Goal: Task Accomplishment & Management: Use online tool/utility

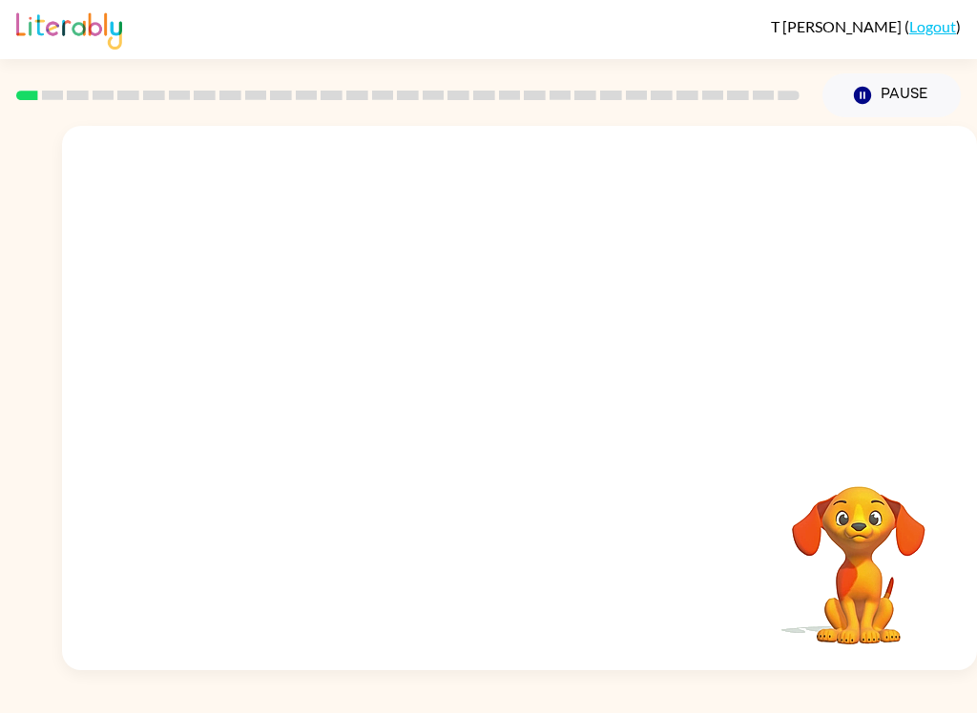
click at [917, 93] on button "Pause Pause" at bounding box center [891, 95] width 138 height 44
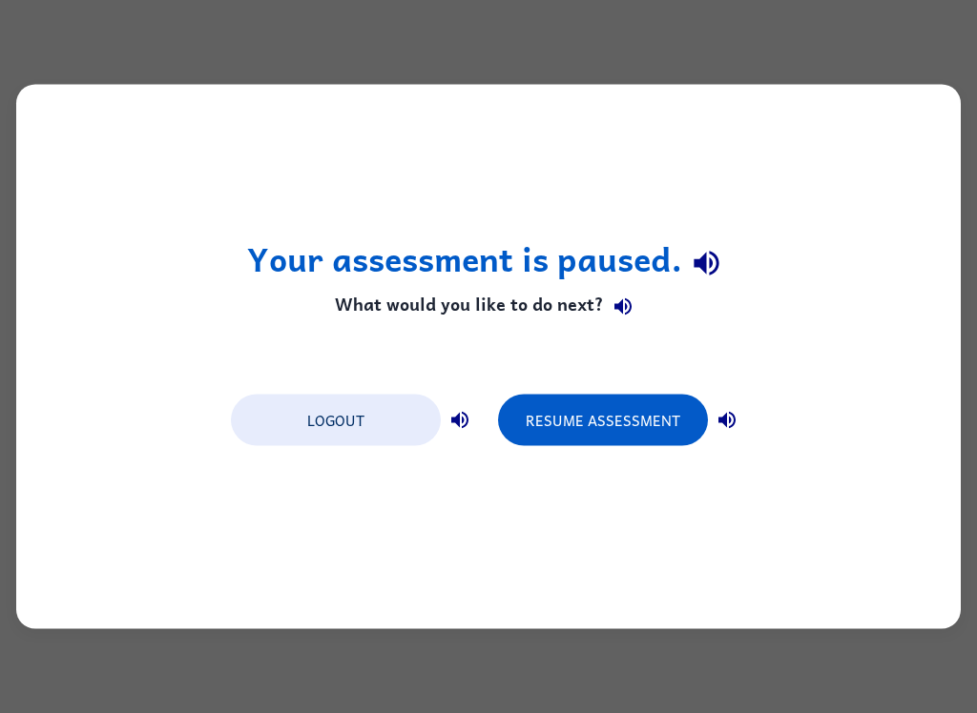
click at [644, 421] on button "Resume Assessment" at bounding box center [603, 421] width 210 height 52
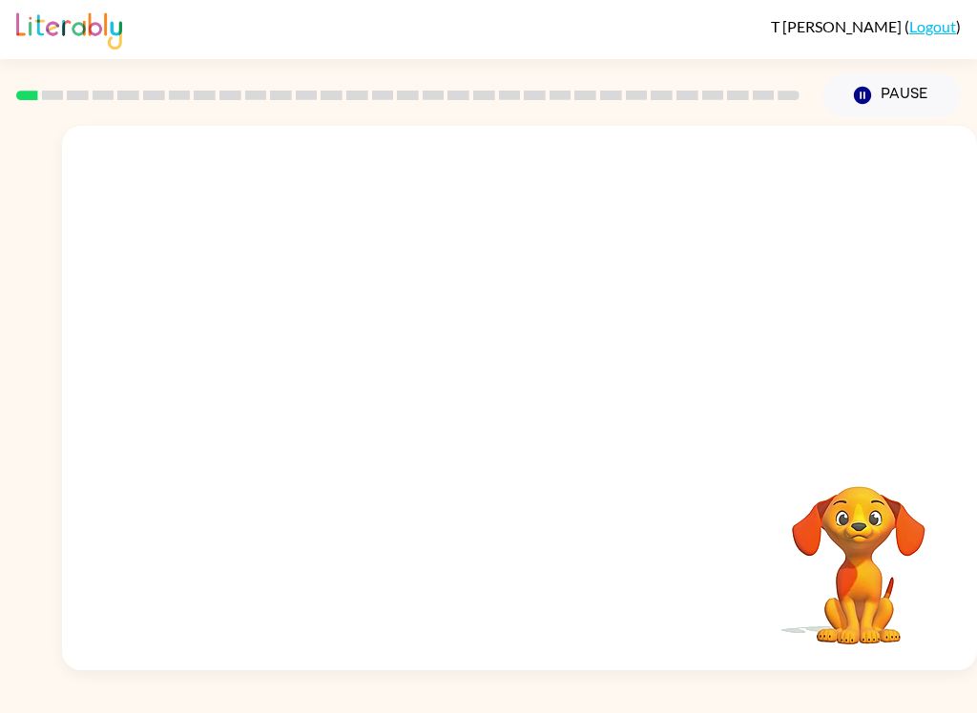
click at [940, 34] on link "Logout" at bounding box center [932, 26] width 47 height 18
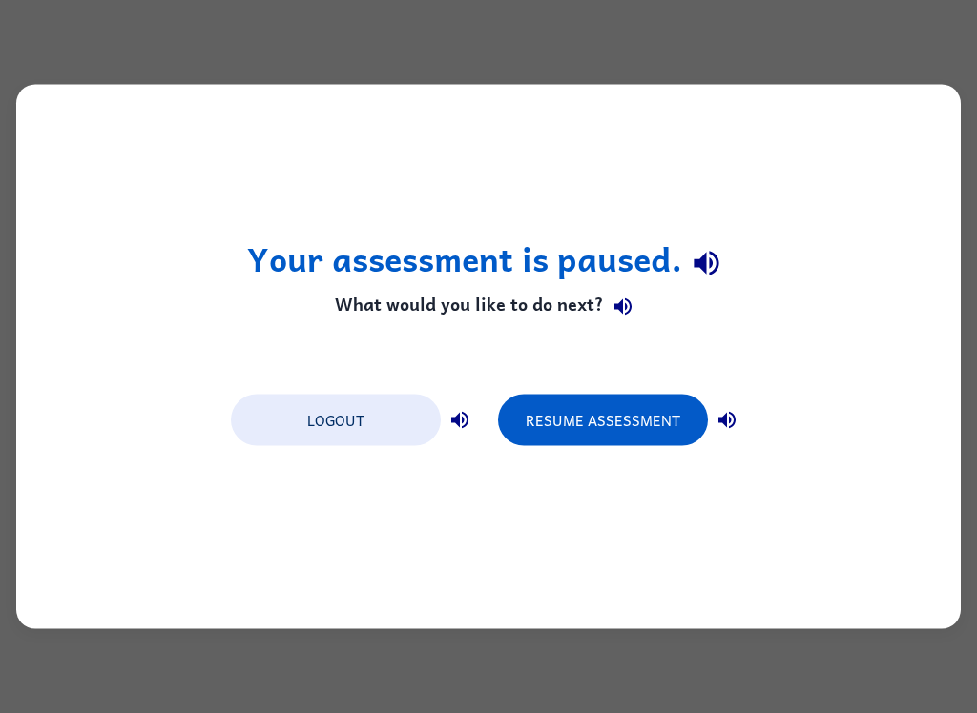
click at [635, 437] on button "Resume Assessment" at bounding box center [603, 421] width 210 height 52
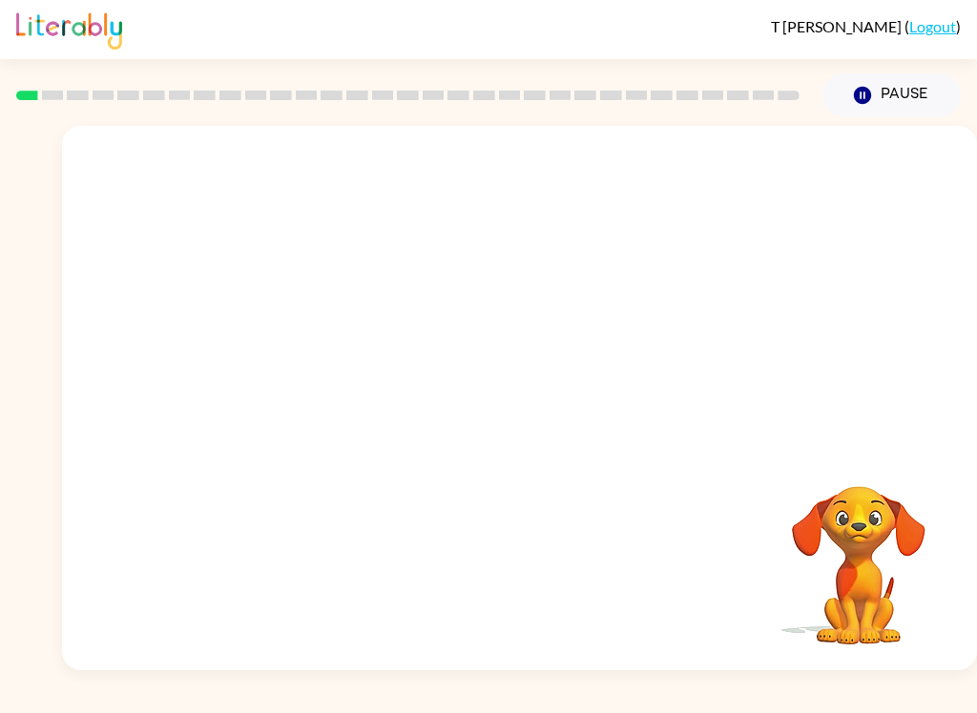
click at [913, 99] on button "Pause Pause" at bounding box center [891, 95] width 138 height 44
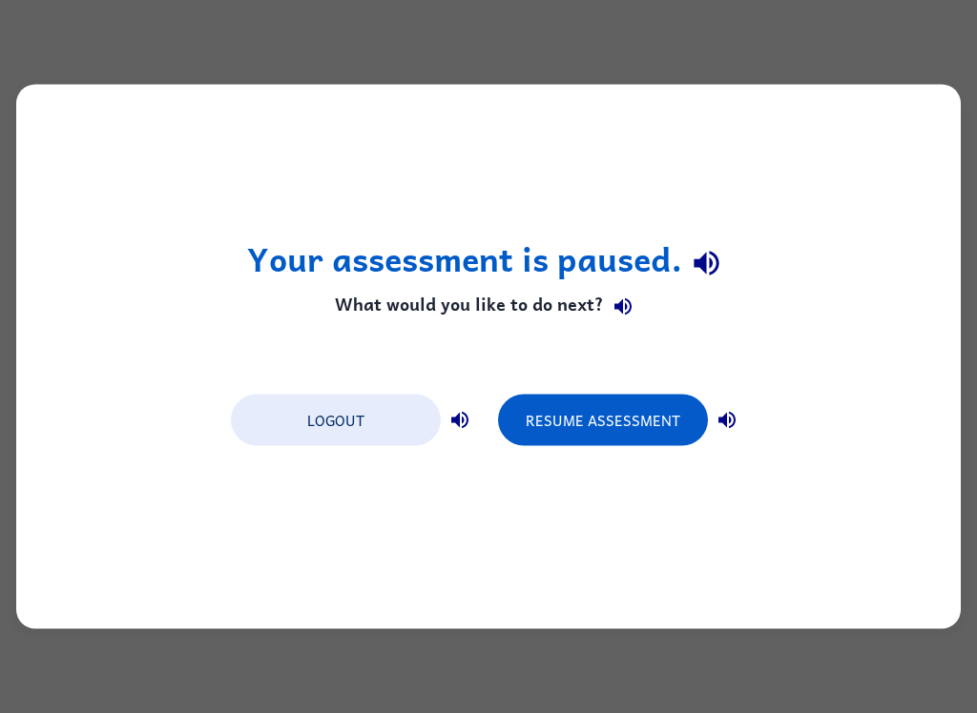
click at [646, 432] on button "Resume Assessment" at bounding box center [603, 421] width 210 height 52
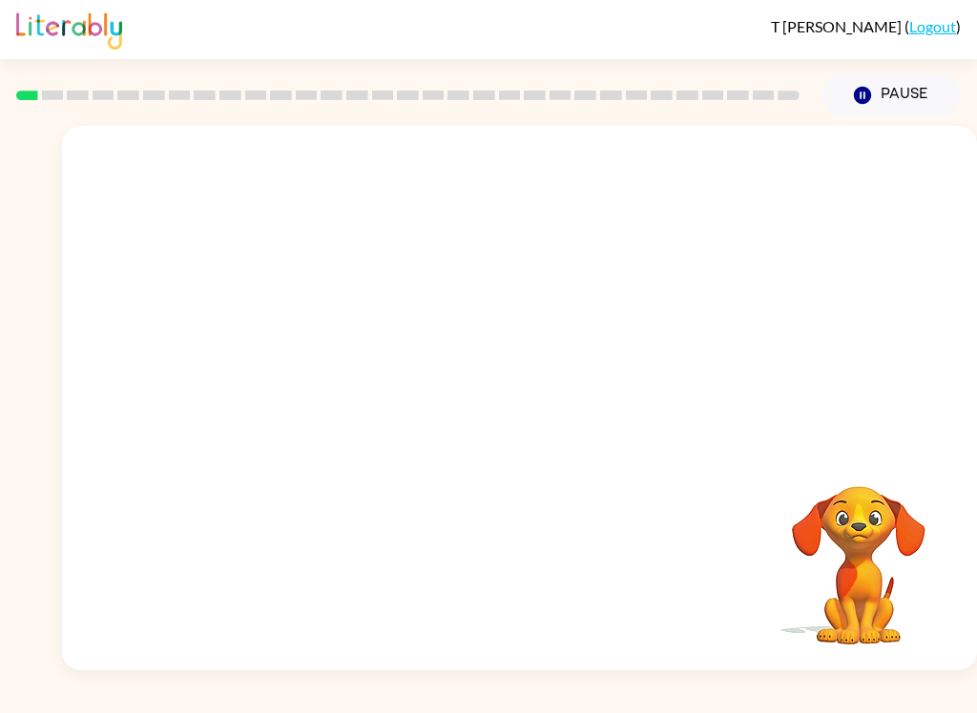
click at [912, 101] on button "Pause Pause" at bounding box center [891, 95] width 138 height 44
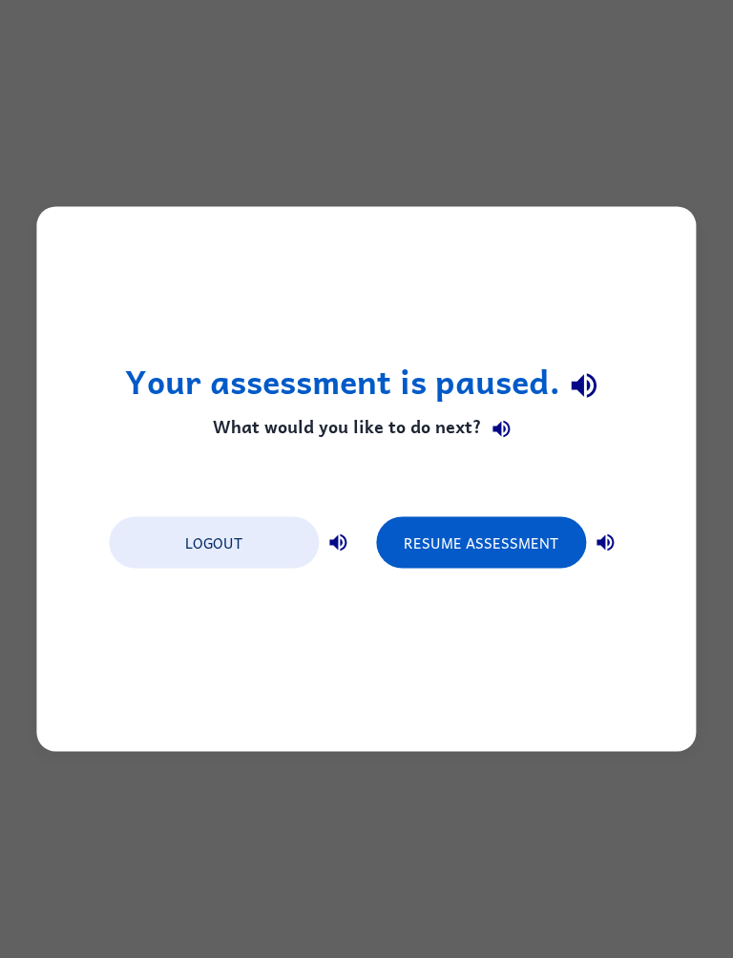
click at [464, 536] on button "Resume Assessment" at bounding box center [481, 543] width 210 height 52
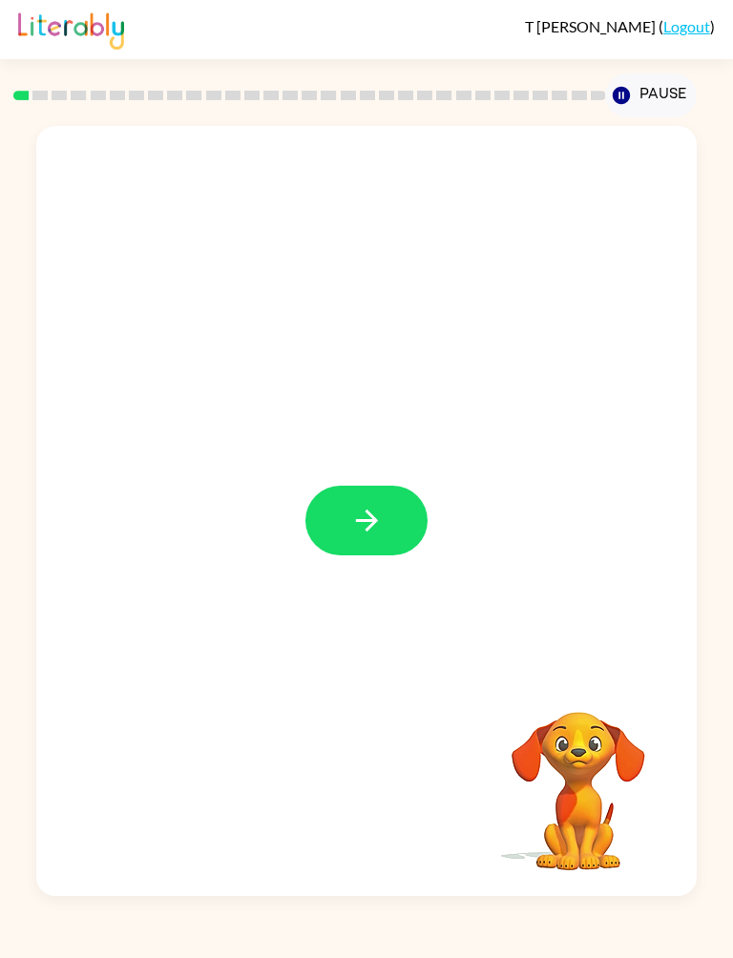
click at [382, 497] on button "button" at bounding box center [366, 520] width 122 height 70
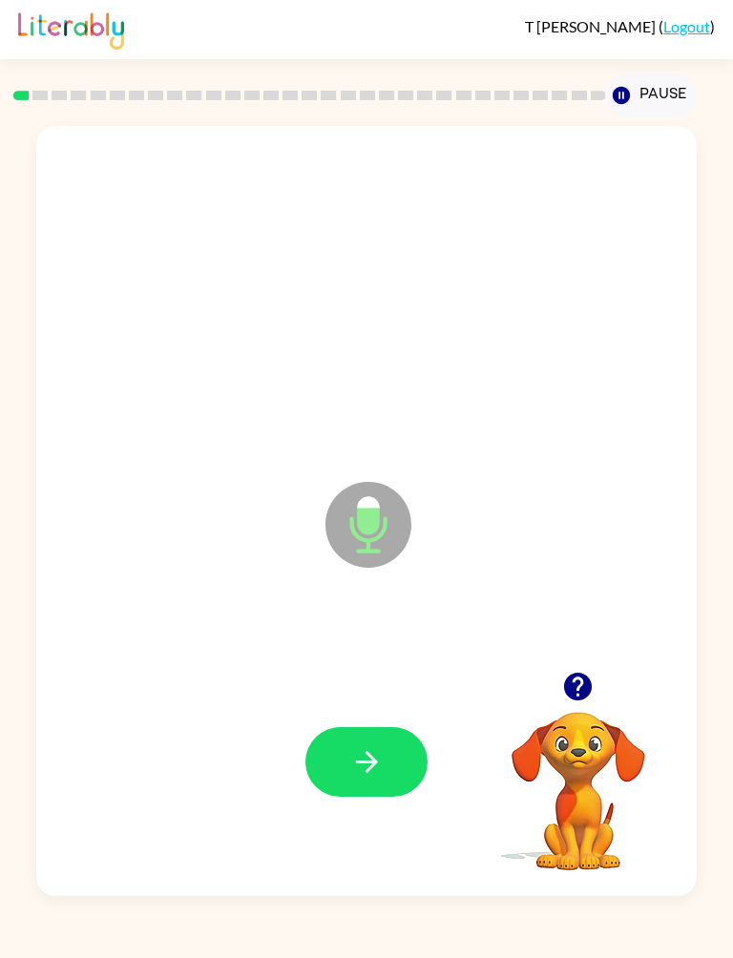
click at [333, 712] on button "button" at bounding box center [366, 762] width 122 height 70
click at [330, 712] on button "button" at bounding box center [366, 762] width 122 height 70
click at [402, 712] on button "button" at bounding box center [366, 762] width 122 height 70
click at [379, 712] on icon "button" at bounding box center [366, 761] width 33 height 33
click at [387, 712] on button "button" at bounding box center [366, 762] width 122 height 70
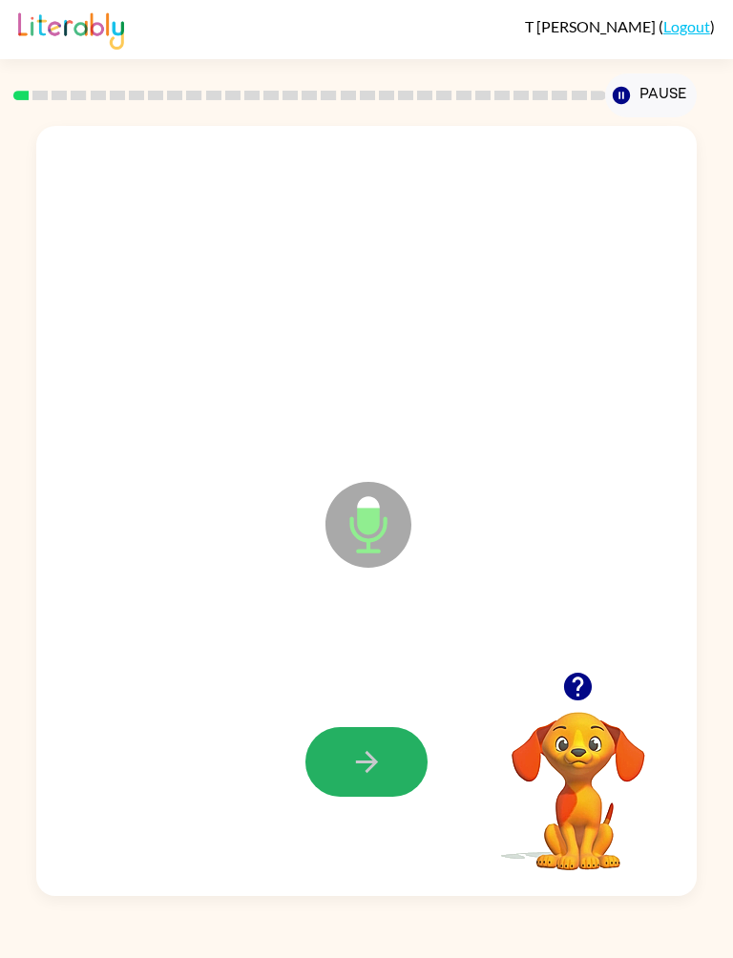
click at [382, 712] on icon "button" at bounding box center [366, 761] width 33 height 33
click at [385, 712] on button "button" at bounding box center [366, 762] width 122 height 70
click at [366, 712] on icon "button" at bounding box center [366, 761] width 33 height 33
click at [364, 712] on icon "button" at bounding box center [366, 761] width 33 height 33
click at [374, 712] on icon "button" at bounding box center [366, 761] width 33 height 33
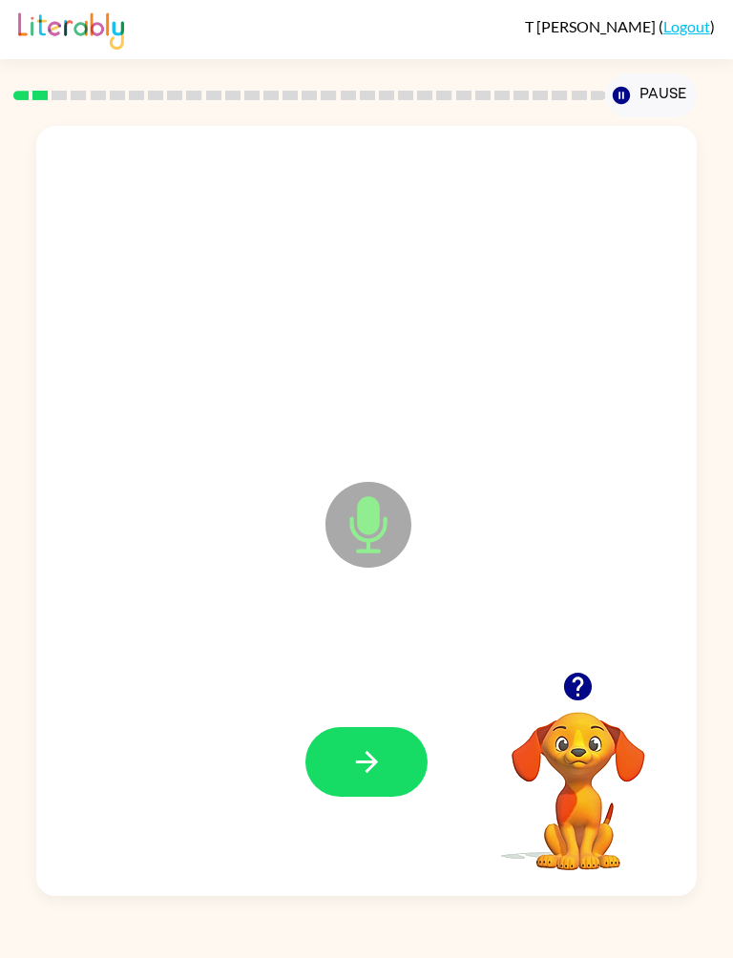
click at [376, 712] on icon "button" at bounding box center [366, 761] width 33 height 33
click at [378, 712] on icon "button" at bounding box center [366, 761] width 33 height 33
click at [379, 712] on icon "button" at bounding box center [366, 761] width 33 height 33
click at [359, 712] on icon "button" at bounding box center [366, 761] width 33 height 33
click at [386, 712] on button "button" at bounding box center [366, 762] width 122 height 70
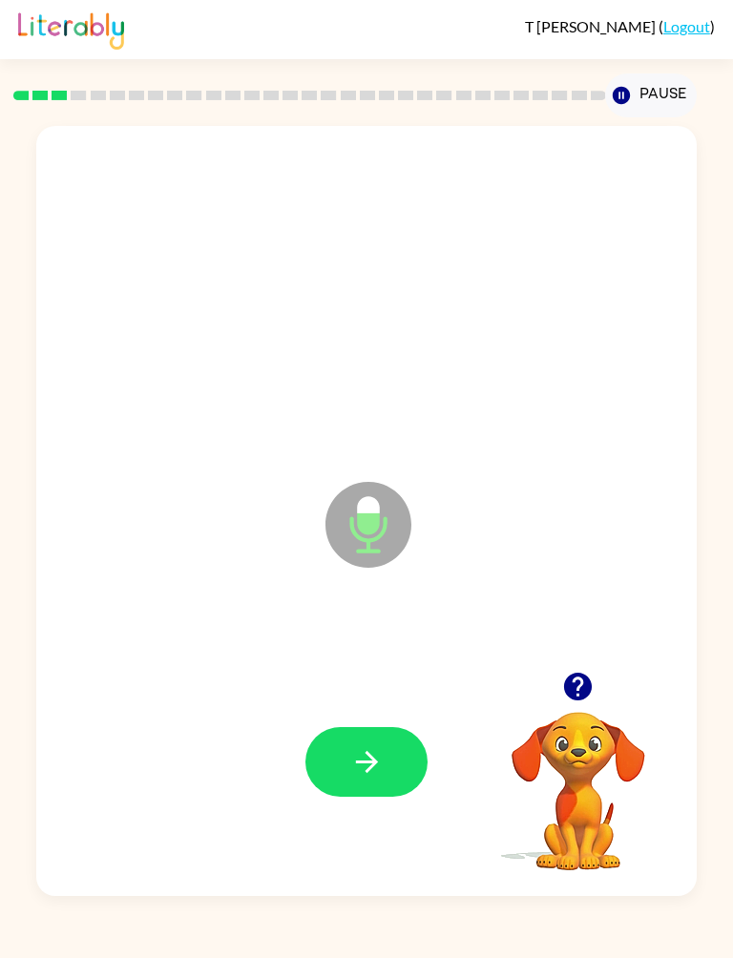
click at [386, 712] on button "button" at bounding box center [366, 762] width 122 height 70
click at [362, 712] on button "button" at bounding box center [366, 762] width 122 height 70
click at [375, 712] on icon "button" at bounding box center [366, 761] width 22 height 22
click at [396, 712] on button "button" at bounding box center [366, 762] width 122 height 70
click at [376, 712] on icon "button" at bounding box center [366, 761] width 33 height 33
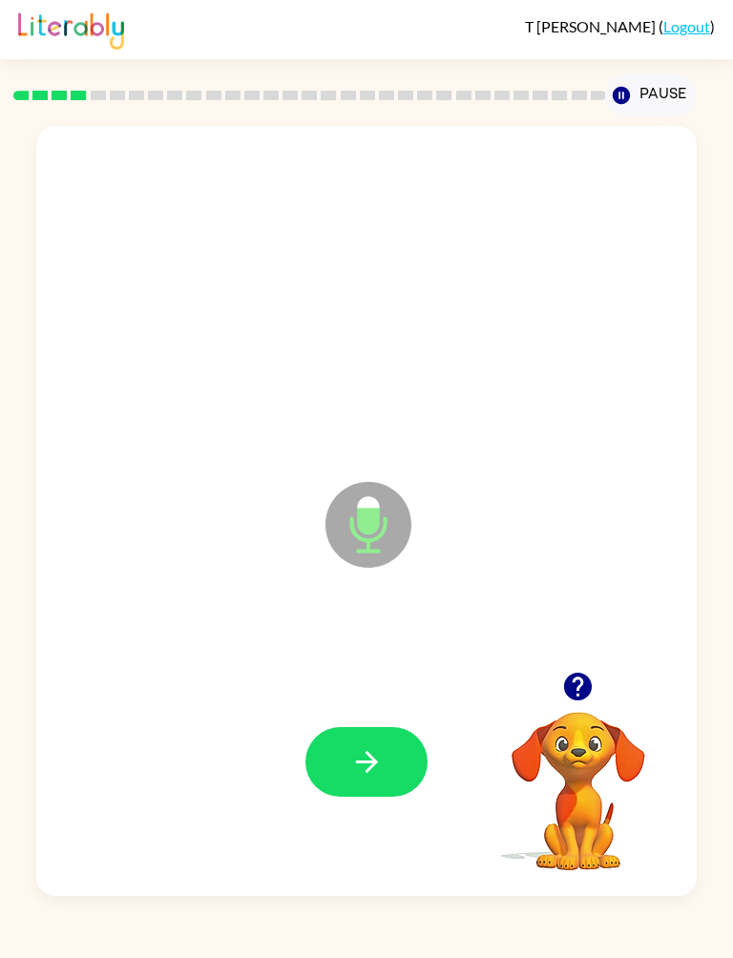
click at [374, 712] on icon "button" at bounding box center [366, 761] width 33 height 33
click at [361, 712] on icon "button" at bounding box center [366, 761] width 33 height 33
click at [374, 712] on icon "button" at bounding box center [366, 761] width 33 height 33
click at [362, 712] on icon "button" at bounding box center [366, 761] width 33 height 33
click at [371, 712] on icon "button" at bounding box center [366, 761] width 22 height 22
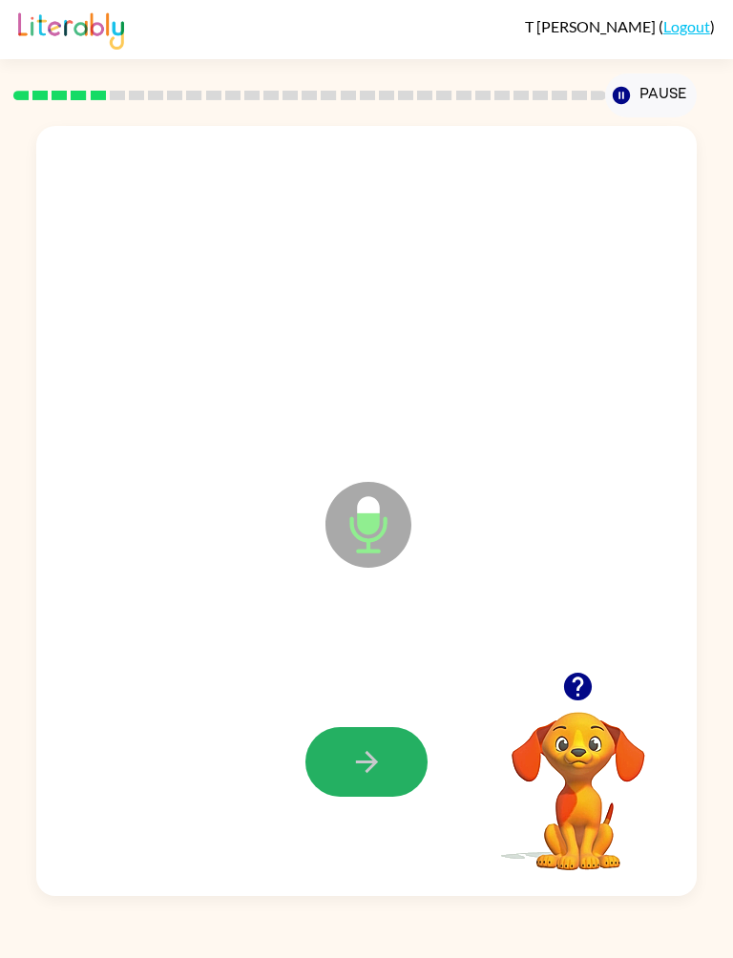
click at [328, 712] on button "button" at bounding box center [366, 762] width 122 height 70
click at [361, 712] on button "button" at bounding box center [366, 762] width 122 height 70
click at [390, 712] on button "button" at bounding box center [366, 762] width 122 height 70
click at [371, 712] on icon "button" at bounding box center [366, 761] width 33 height 33
click at [374, 712] on icon "button" at bounding box center [366, 761] width 22 height 22
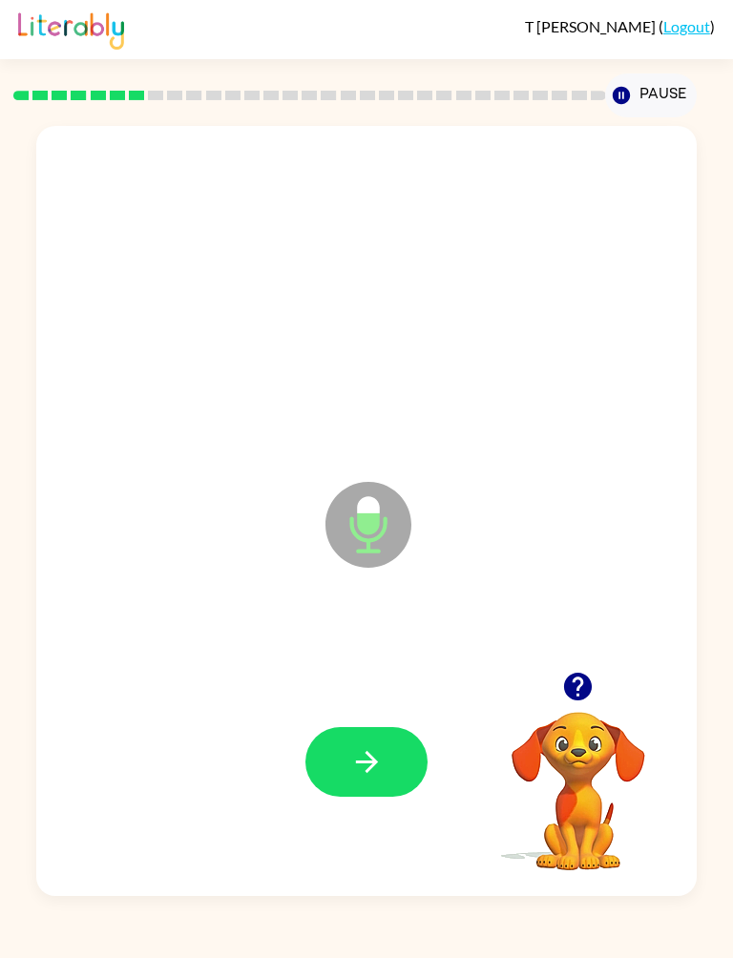
click at [343, 712] on button "button" at bounding box center [366, 762] width 122 height 70
click at [360, 712] on icon "button" at bounding box center [366, 761] width 22 height 22
click at [362, 712] on icon "button" at bounding box center [366, 761] width 33 height 33
click at [377, 712] on icon "button" at bounding box center [366, 761] width 33 height 33
click at [376, 712] on icon "button" at bounding box center [366, 761] width 33 height 33
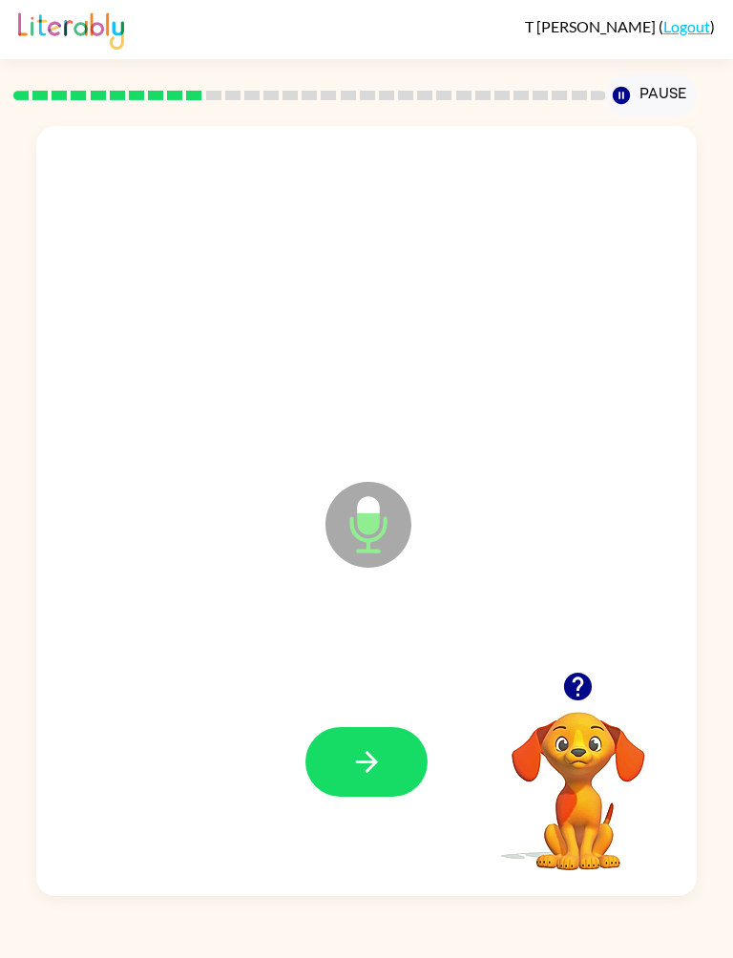
click at [375, 712] on icon "button" at bounding box center [366, 761] width 33 height 33
click at [382, 712] on icon "button" at bounding box center [366, 761] width 33 height 33
click at [385, 712] on button "button" at bounding box center [366, 762] width 122 height 70
click at [373, 712] on icon "button" at bounding box center [366, 761] width 22 height 22
click at [401, 712] on button "button" at bounding box center [366, 762] width 122 height 70
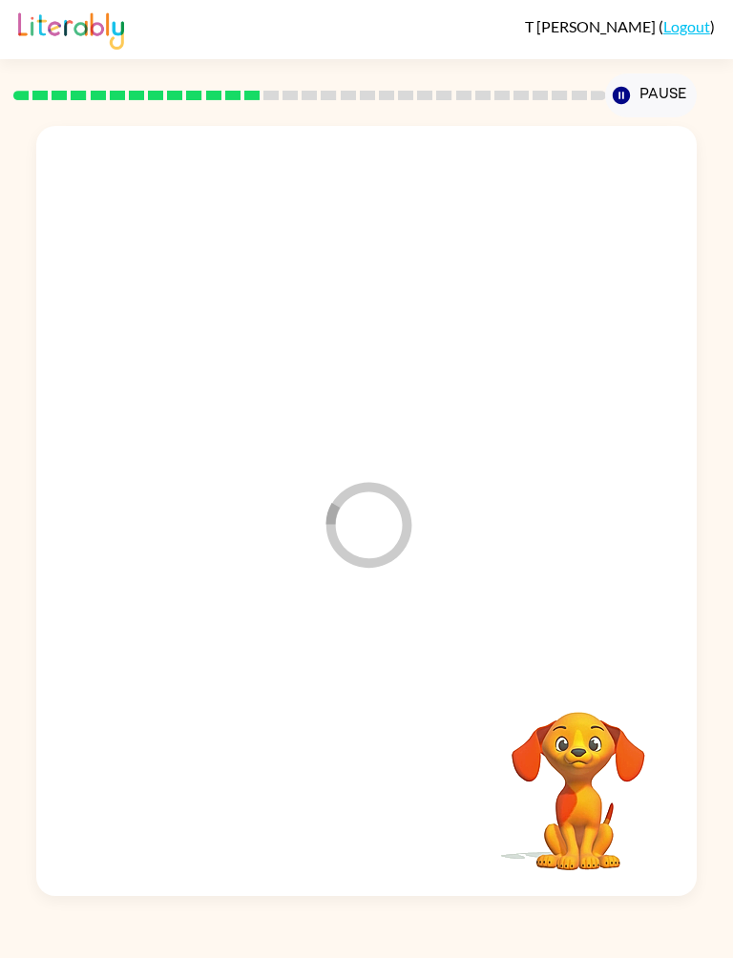
click at [401, 712] on div at bounding box center [365, 761] width 621 height 231
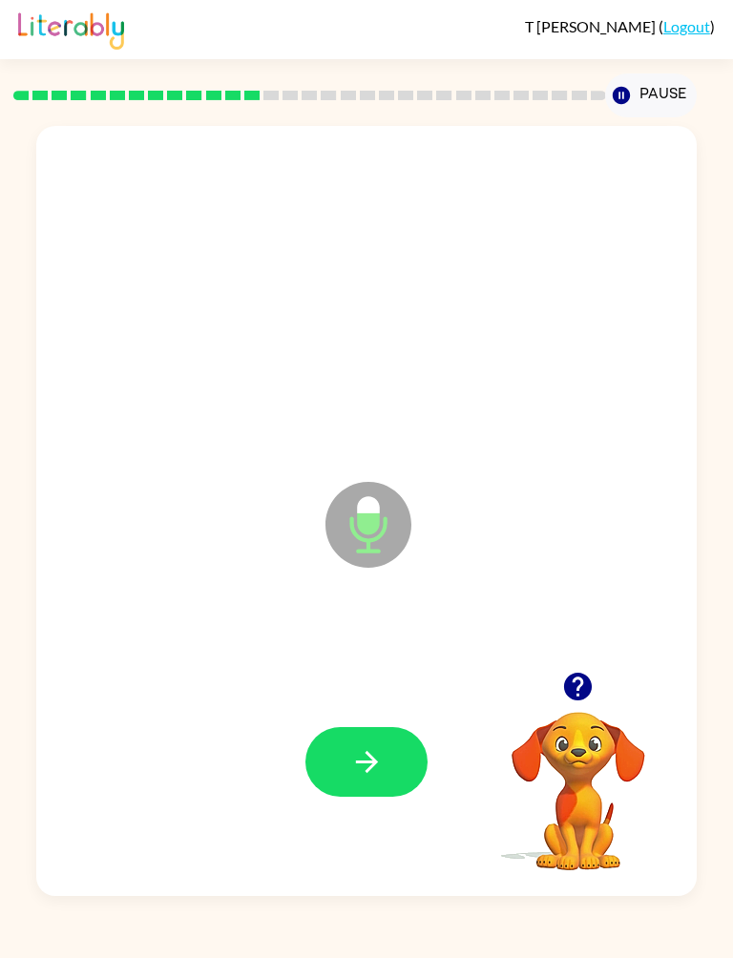
click at [366, 712] on button "button" at bounding box center [366, 762] width 122 height 70
click at [382, 712] on icon "button" at bounding box center [366, 761] width 33 height 33
click at [396, 712] on button "button" at bounding box center [366, 762] width 122 height 70
click at [384, 712] on button "button" at bounding box center [366, 762] width 122 height 70
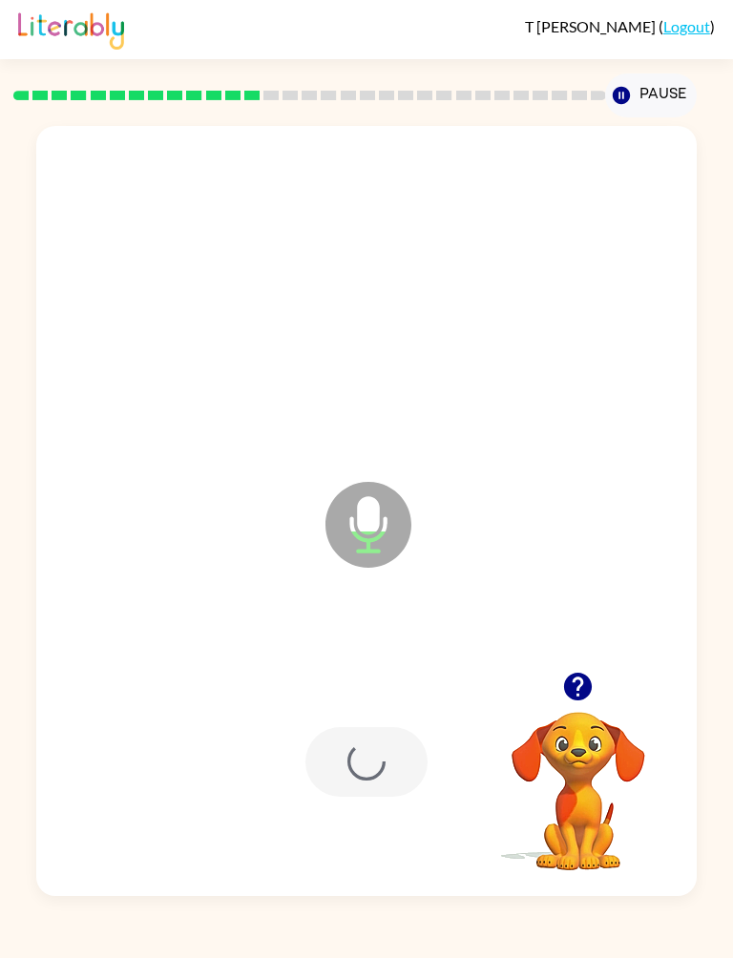
click at [383, 712] on div at bounding box center [366, 762] width 122 height 70
click at [394, 712] on div at bounding box center [366, 762] width 122 height 70
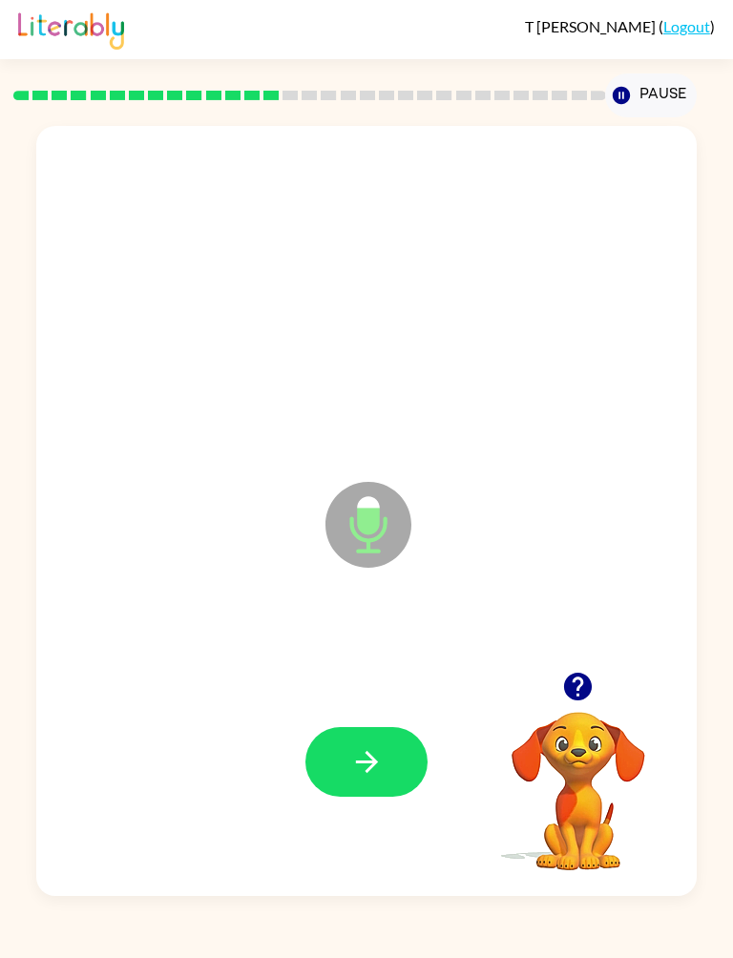
click at [399, 712] on button "button" at bounding box center [366, 762] width 122 height 70
click at [375, 712] on icon "button" at bounding box center [366, 761] width 22 height 22
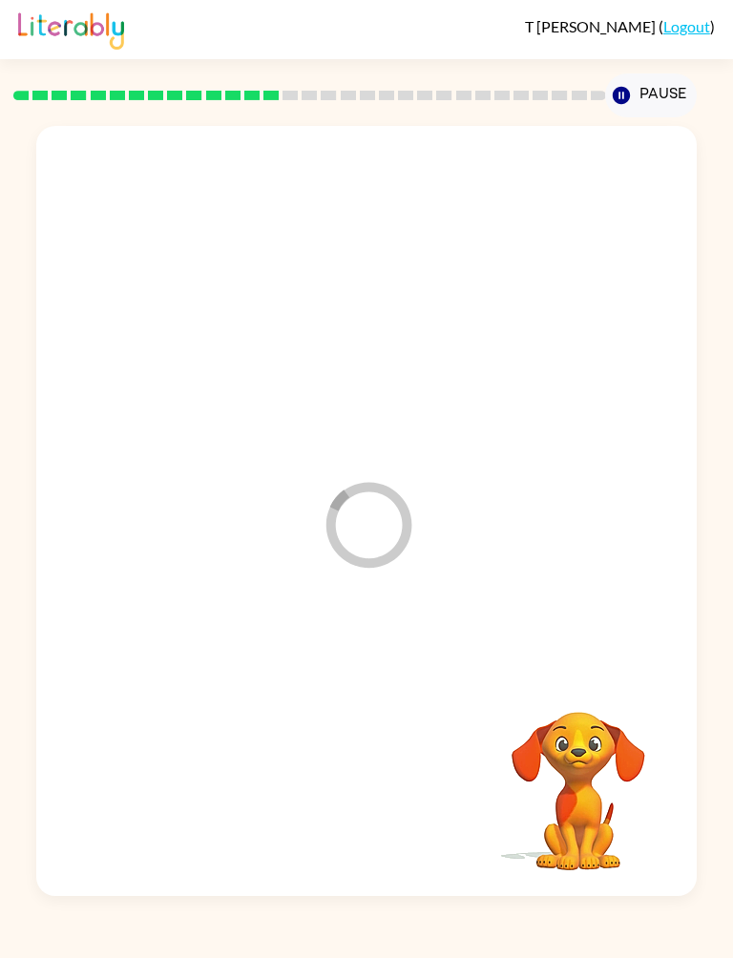
click at [374, 712] on div at bounding box center [365, 761] width 621 height 231
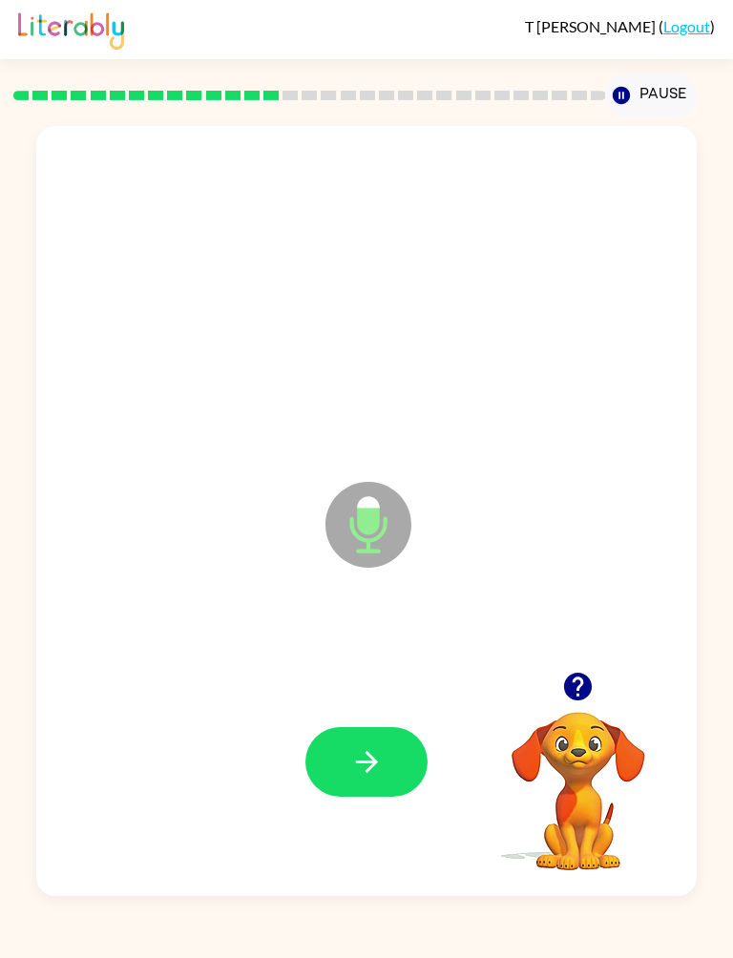
click at [343, 712] on button "button" at bounding box center [366, 762] width 122 height 70
click at [359, 712] on button "button" at bounding box center [366, 762] width 122 height 70
click at [366, 712] on button "button" at bounding box center [366, 762] width 122 height 70
click at [352, 712] on icon "button" at bounding box center [366, 761] width 33 height 33
click at [374, 712] on icon "button" at bounding box center [366, 761] width 22 height 22
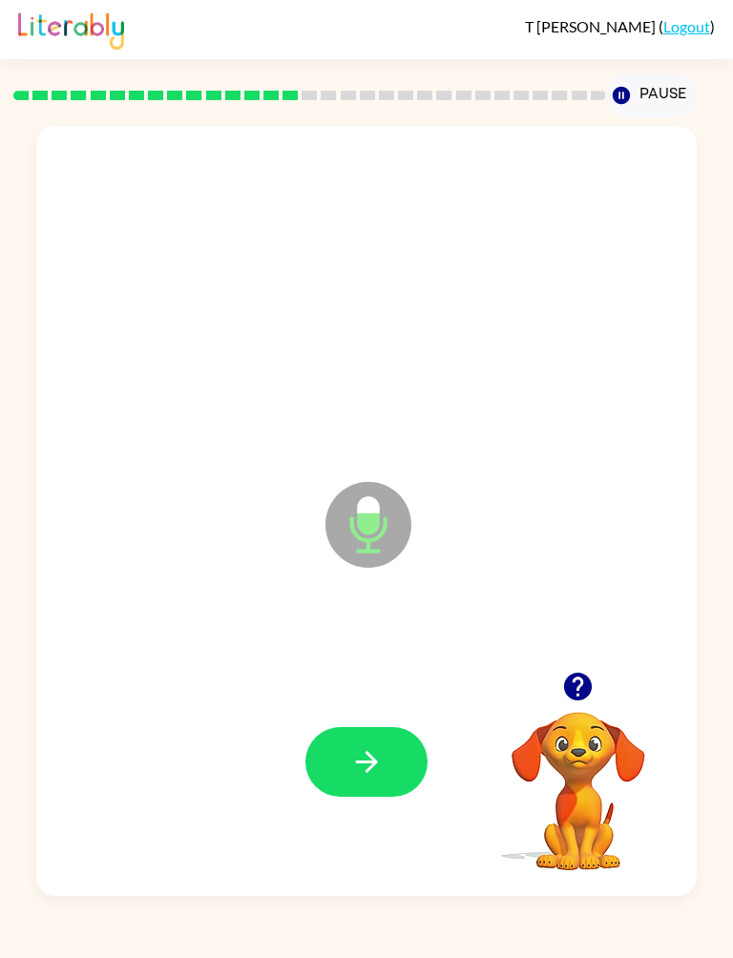
click at [357, 712] on button "button" at bounding box center [366, 762] width 122 height 70
click at [376, 712] on icon "button" at bounding box center [366, 761] width 33 height 33
click at [383, 712] on button "button" at bounding box center [366, 762] width 122 height 70
click at [382, 712] on icon "button" at bounding box center [366, 761] width 33 height 33
click at [370, 712] on button "button" at bounding box center [366, 762] width 122 height 70
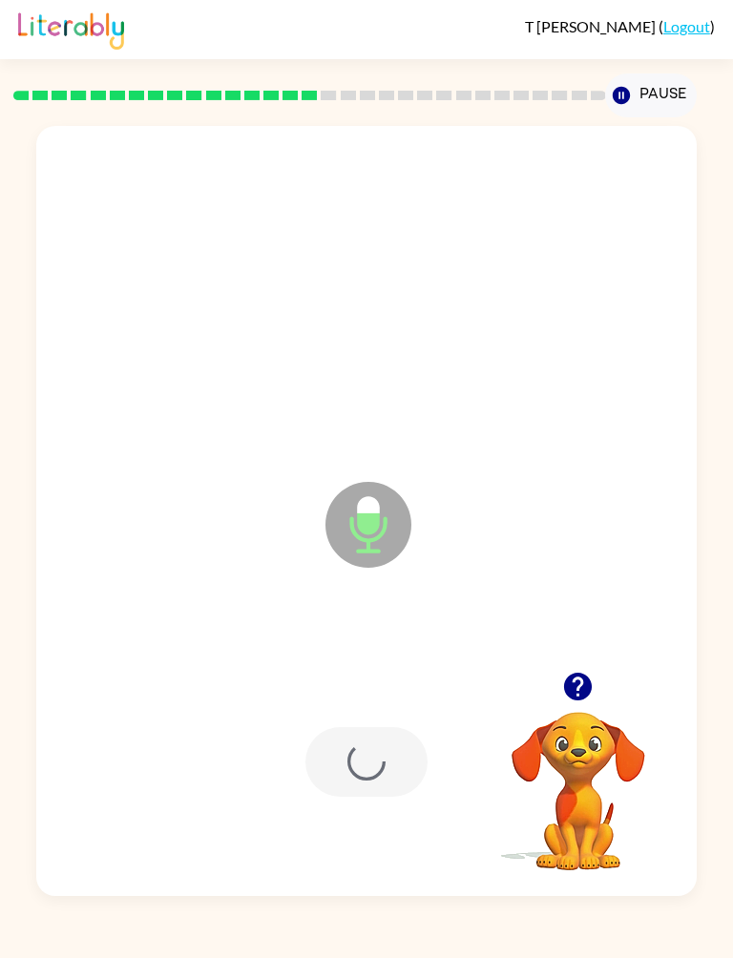
click at [369, 712] on div at bounding box center [366, 762] width 122 height 70
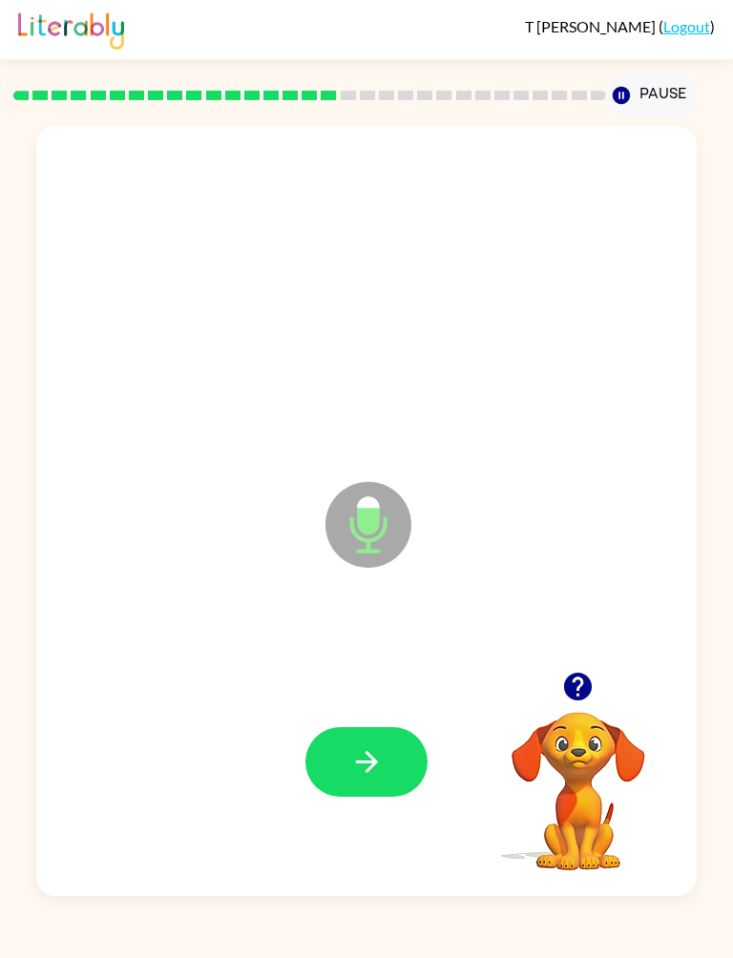
click at [387, 712] on button "button" at bounding box center [366, 762] width 122 height 70
click at [357, 712] on button "button" at bounding box center [366, 762] width 122 height 70
click at [329, 712] on button "button" at bounding box center [366, 762] width 122 height 70
click at [379, 712] on icon "button" at bounding box center [366, 761] width 33 height 33
click at [356, 712] on icon "button" at bounding box center [366, 761] width 33 height 33
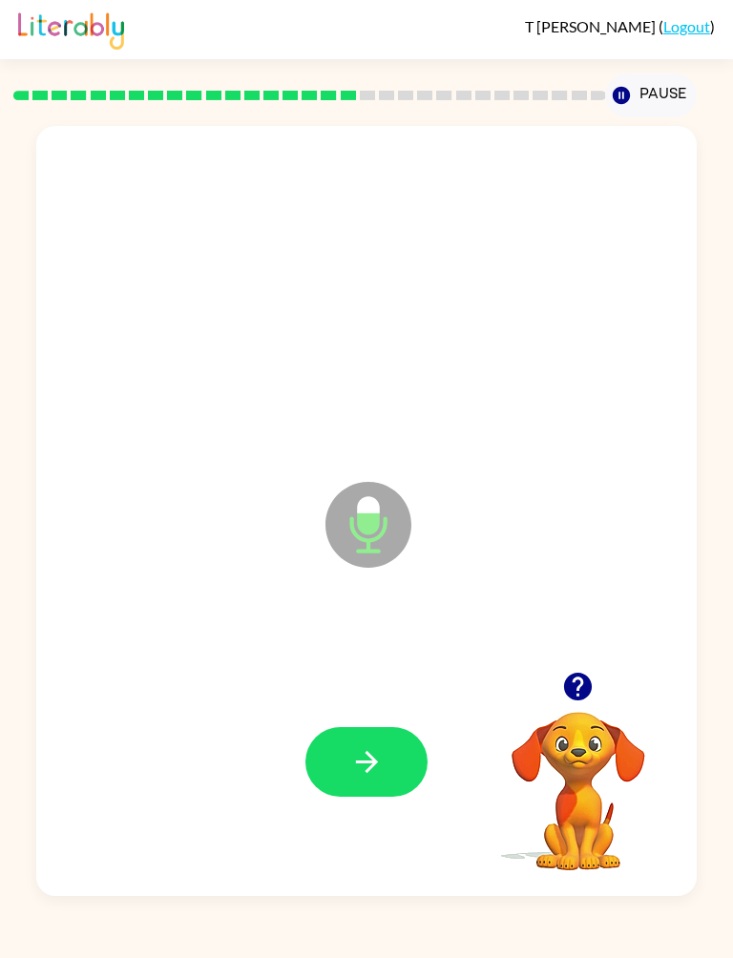
click at [387, 712] on button "button" at bounding box center [366, 762] width 122 height 70
click at [353, 712] on icon "button" at bounding box center [366, 761] width 33 height 33
click at [378, 712] on icon "button" at bounding box center [366, 761] width 33 height 33
click at [363, 712] on button "button" at bounding box center [366, 762] width 122 height 70
click at [404, 712] on button "button" at bounding box center [366, 762] width 122 height 70
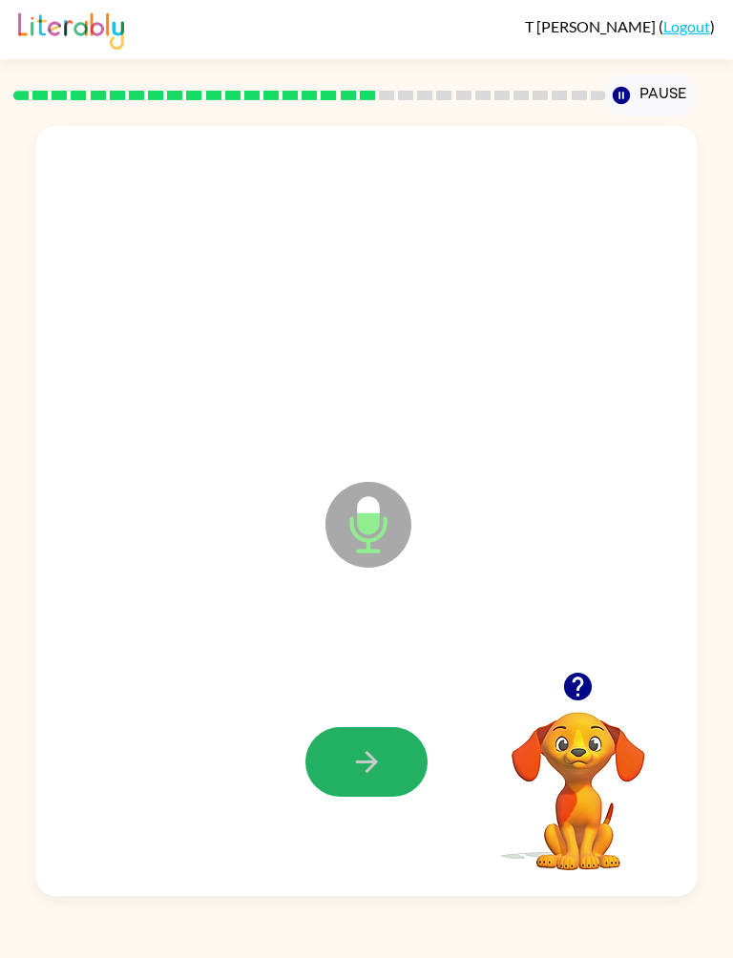
click at [369, 712] on icon "button" at bounding box center [366, 761] width 33 height 33
click at [333, 712] on button "button" at bounding box center [366, 762] width 122 height 70
click at [370, 712] on icon "button" at bounding box center [366, 761] width 22 height 22
click at [374, 712] on icon "button" at bounding box center [366, 761] width 22 height 22
click at [418, 712] on button "button" at bounding box center [366, 762] width 122 height 70
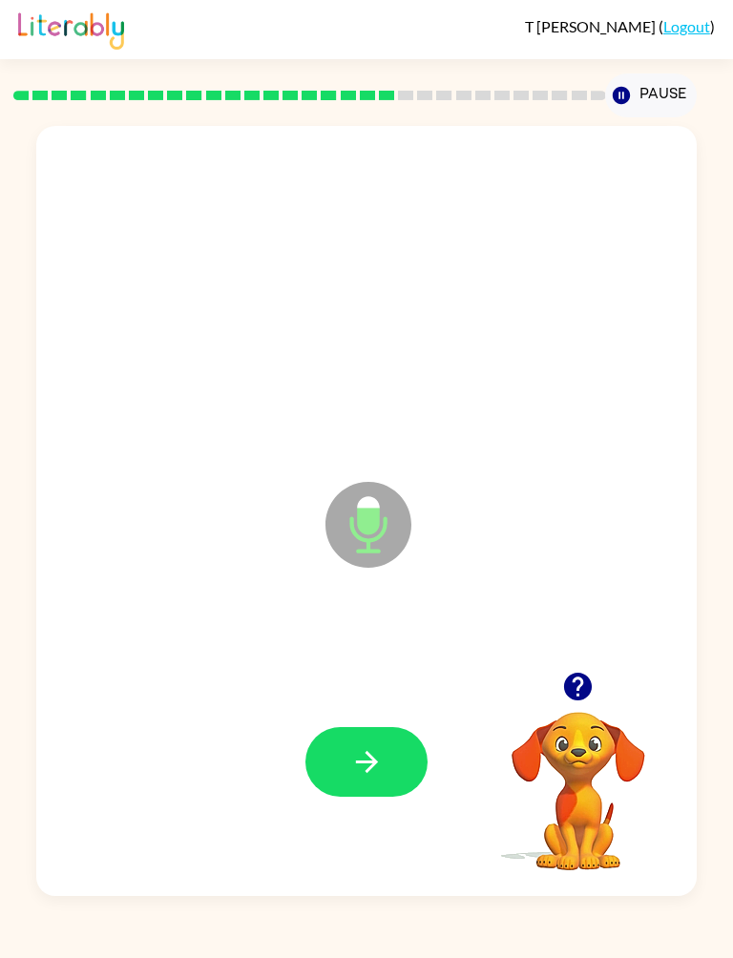
click at [327, 712] on button "button" at bounding box center [366, 762] width 122 height 70
click at [350, 712] on icon "button" at bounding box center [366, 761] width 33 height 33
click at [368, 712] on button "button" at bounding box center [366, 762] width 122 height 70
click at [385, 712] on button "button" at bounding box center [366, 762] width 122 height 70
click at [367, 712] on icon "button" at bounding box center [366, 761] width 33 height 33
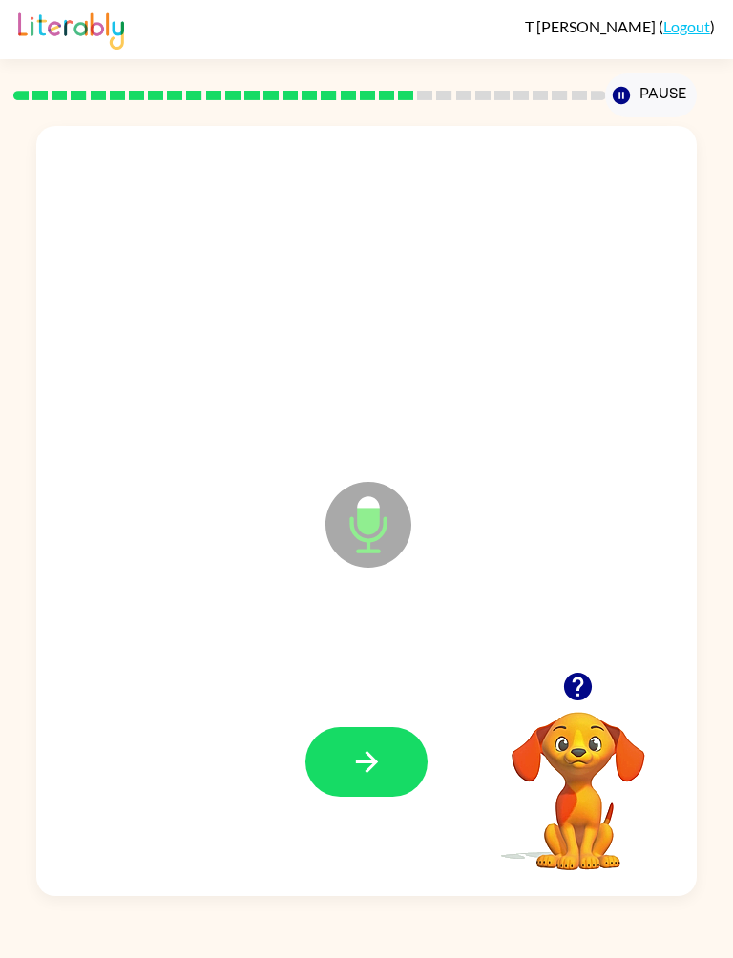
click at [371, 712] on button "button" at bounding box center [366, 762] width 122 height 70
click at [389, 712] on button "button" at bounding box center [366, 762] width 122 height 70
click at [394, 712] on button "button" at bounding box center [366, 762] width 122 height 70
click at [383, 712] on button "button" at bounding box center [366, 762] width 122 height 70
click at [420, 712] on button "button" at bounding box center [366, 762] width 122 height 70
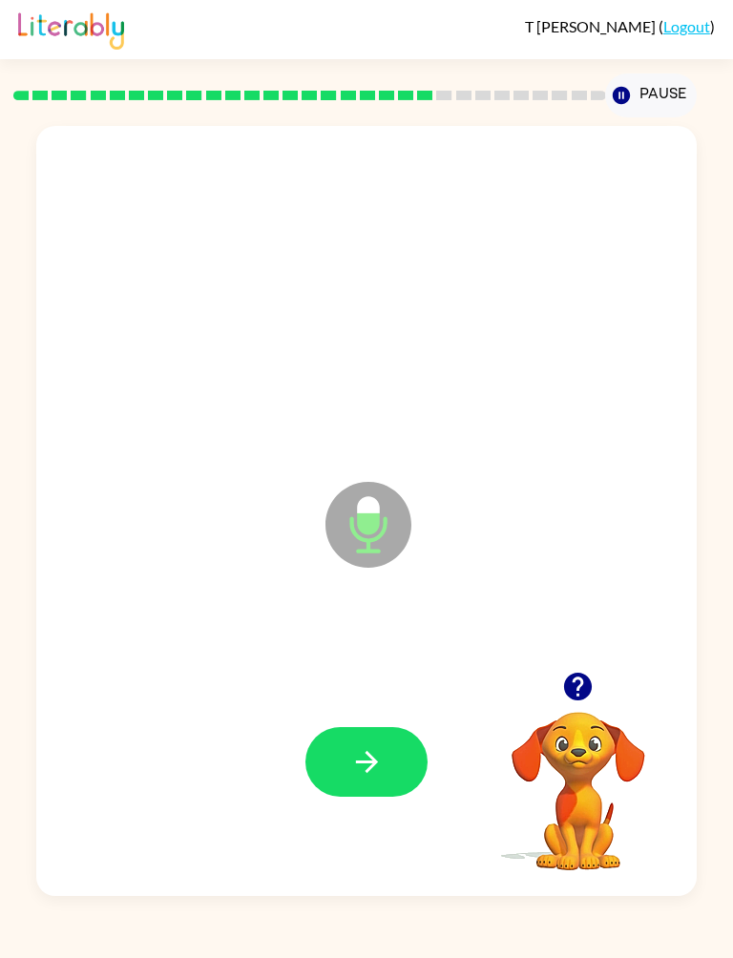
click at [452, 712] on div at bounding box center [365, 761] width 621 height 231
click at [392, 712] on button "button" at bounding box center [366, 762] width 122 height 70
click at [361, 712] on icon "button" at bounding box center [366, 761] width 33 height 33
click at [356, 712] on button "button" at bounding box center [366, 762] width 122 height 70
click at [366, 712] on button "button" at bounding box center [366, 762] width 122 height 70
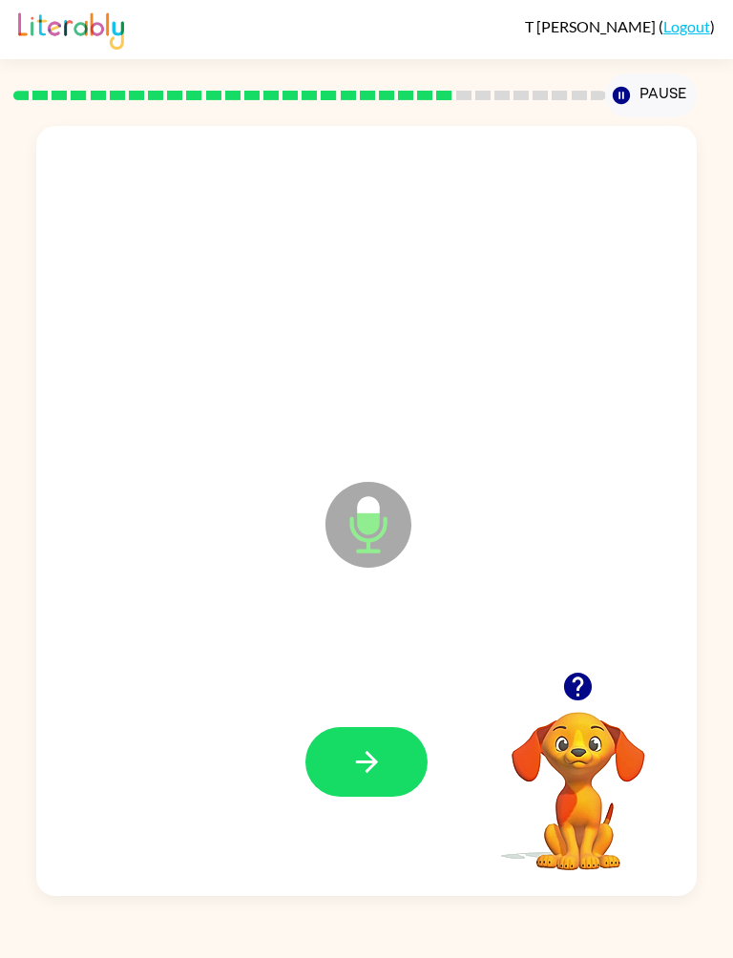
click at [373, 712] on icon "button" at bounding box center [366, 761] width 33 height 33
click at [339, 712] on button "button" at bounding box center [366, 762] width 122 height 70
click at [279, 712] on div at bounding box center [365, 761] width 621 height 231
click at [348, 712] on button "button" at bounding box center [366, 762] width 122 height 70
click at [362, 712] on icon "button" at bounding box center [366, 761] width 33 height 33
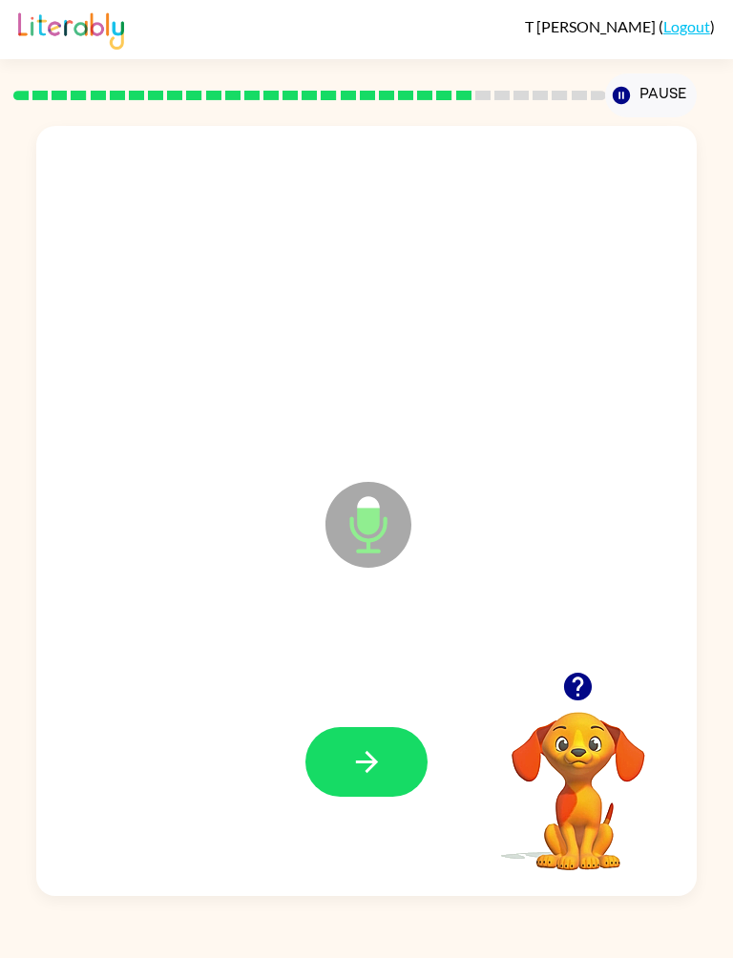
click at [315, 712] on button "button" at bounding box center [366, 762] width 122 height 70
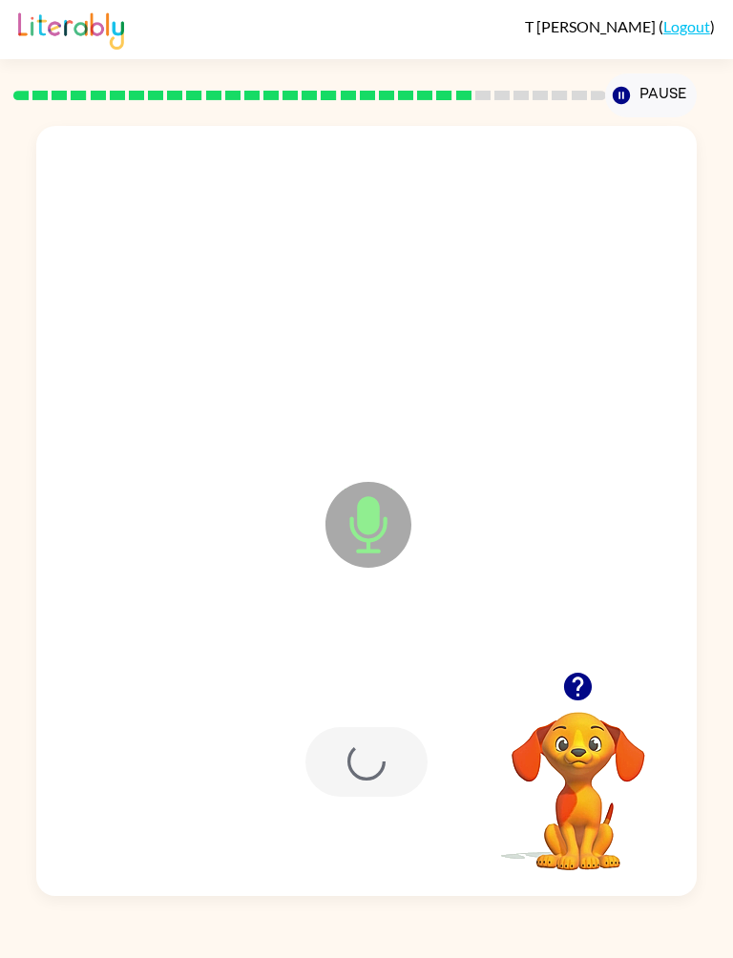
click at [354, 712] on div at bounding box center [365, 761] width 621 height 231
click at [349, 712] on div at bounding box center [366, 762] width 122 height 70
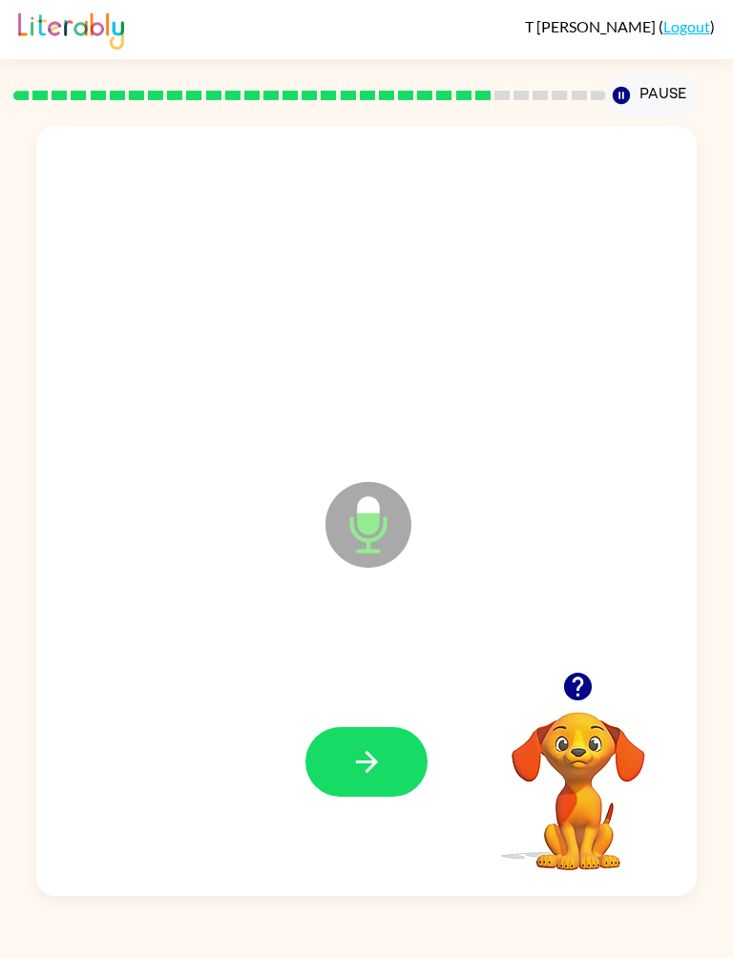
click at [360, 712] on button "button" at bounding box center [366, 762] width 122 height 70
click at [325, 712] on button "button" at bounding box center [366, 762] width 122 height 70
click at [355, 712] on icon "button" at bounding box center [366, 761] width 33 height 33
click at [332, 712] on button "button" at bounding box center [366, 762] width 122 height 70
click at [355, 712] on button "button" at bounding box center [366, 762] width 122 height 70
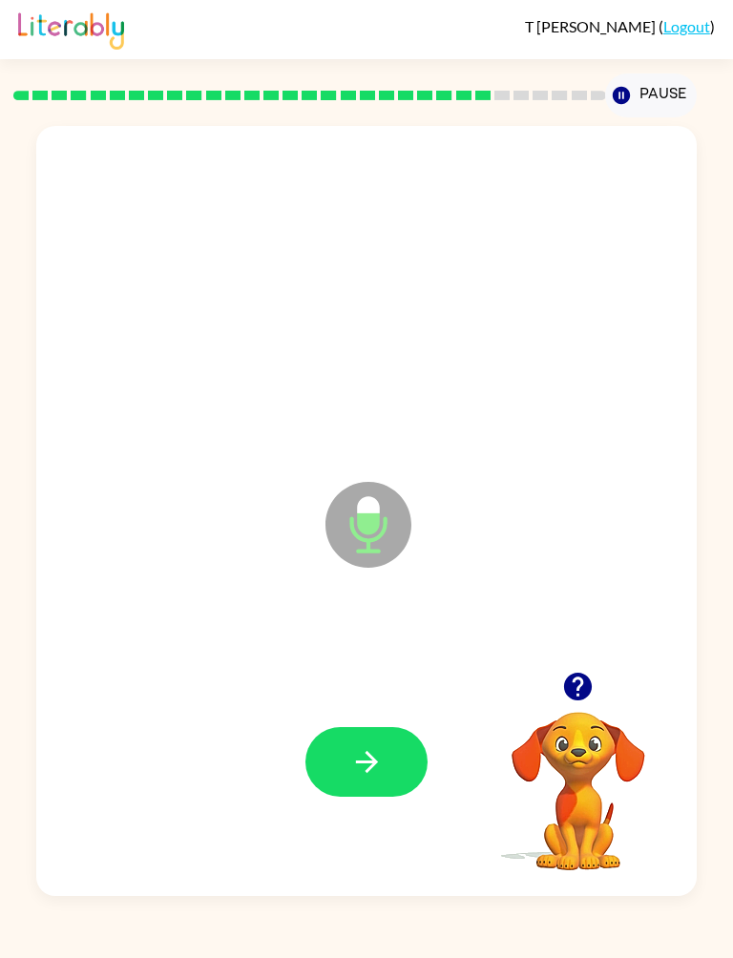
click at [379, 712] on icon "button" at bounding box center [366, 761] width 33 height 33
click at [371, 712] on icon "button" at bounding box center [366, 761] width 33 height 33
click at [359, 712] on button "button" at bounding box center [366, 762] width 122 height 70
click at [374, 711] on div at bounding box center [365, 761] width 621 height 231
click at [379, 712] on button "button" at bounding box center [366, 762] width 122 height 70
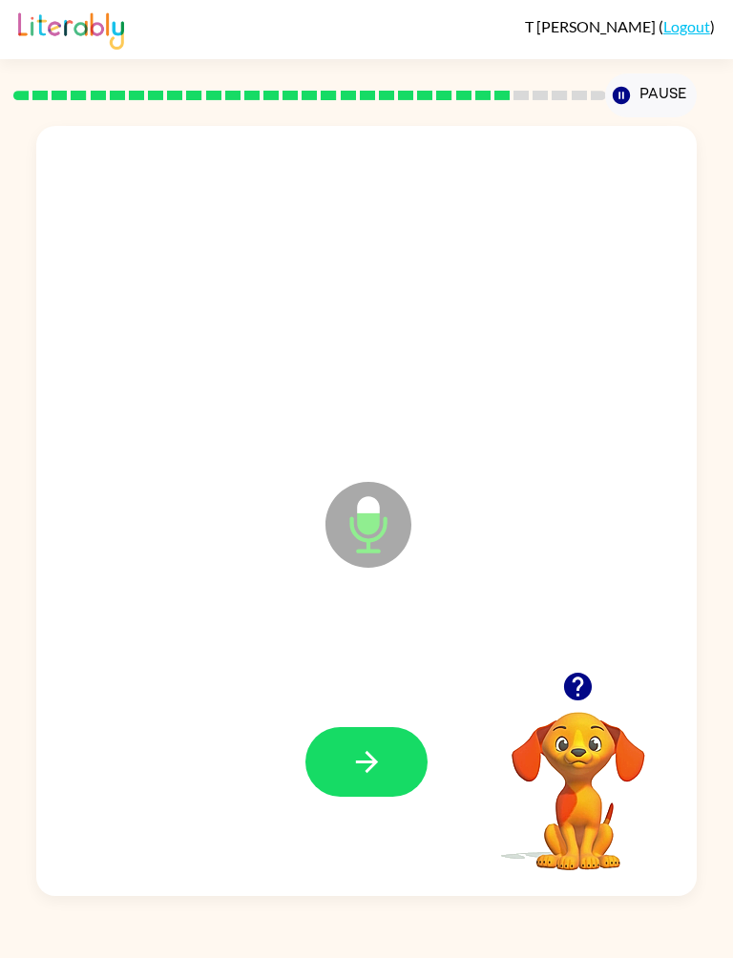
click at [394, 712] on button "button" at bounding box center [366, 762] width 122 height 70
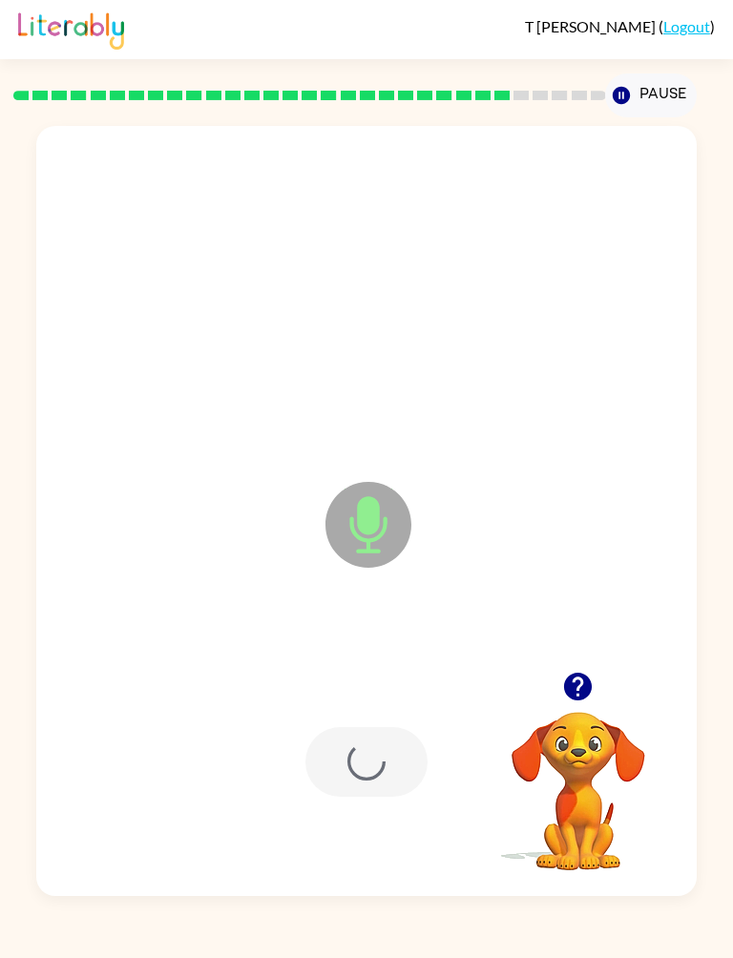
click at [393, 712] on div at bounding box center [366, 762] width 122 height 70
click at [385, 712] on div at bounding box center [366, 762] width 122 height 70
click at [384, 712] on div at bounding box center [366, 762] width 122 height 70
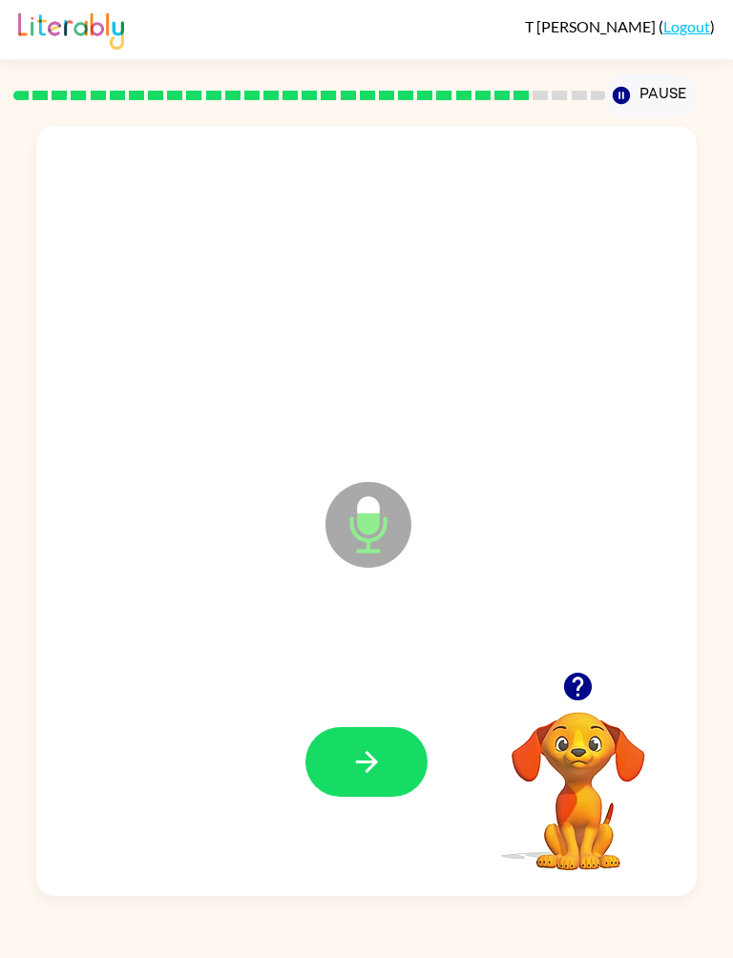
click at [372, 712] on icon "button" at bounding box center [366, 761] width 22 height 22
click at [364, 712] on button "button" at bounding box center [366, 762] width 122 height 70
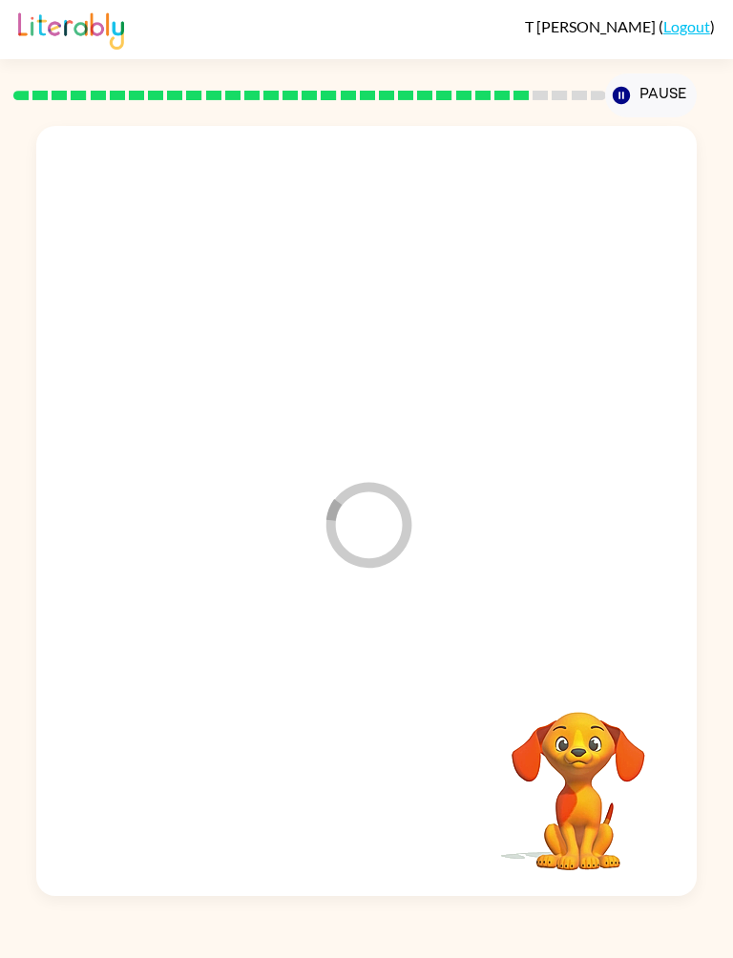
click at [363, 712] on div at bounding box center [365, 761] width 621 height 231
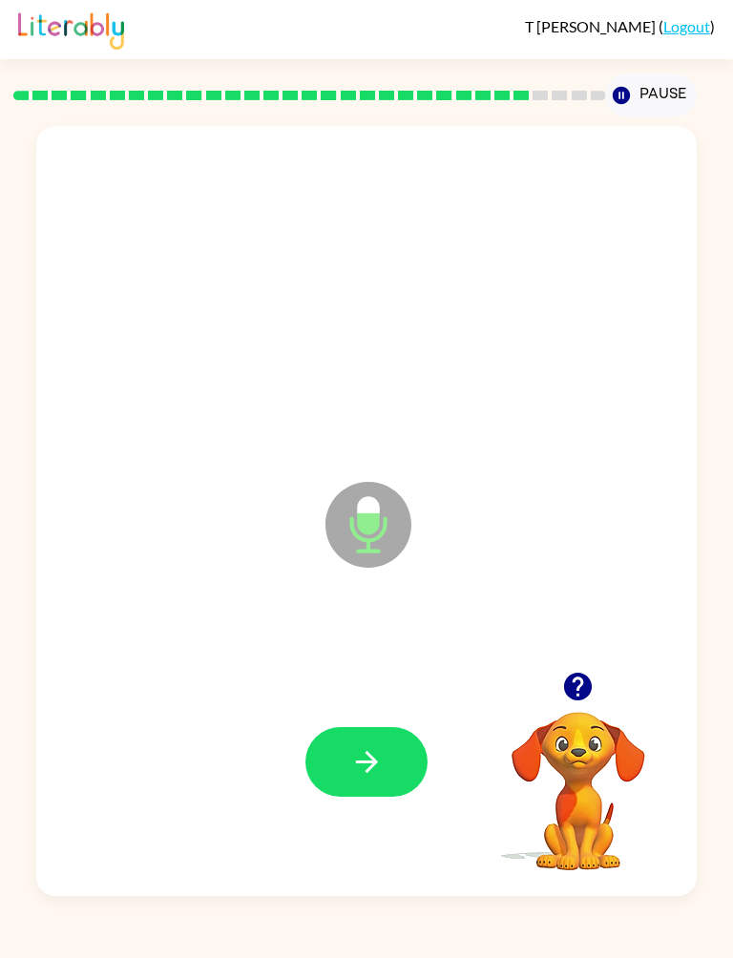
click at [358, 712] on icon "button" at bounding box center [366, 761] width 33 height 33
click at [348, 712] on button "button" at bounding box center [366, 762] width 122 height 70
click at [405, 712] on button "button" at bounding box center [366, 762] width 122 height 70
click at [347, 712] on button "button" at bounding box center [366, 762] width 122 height 70
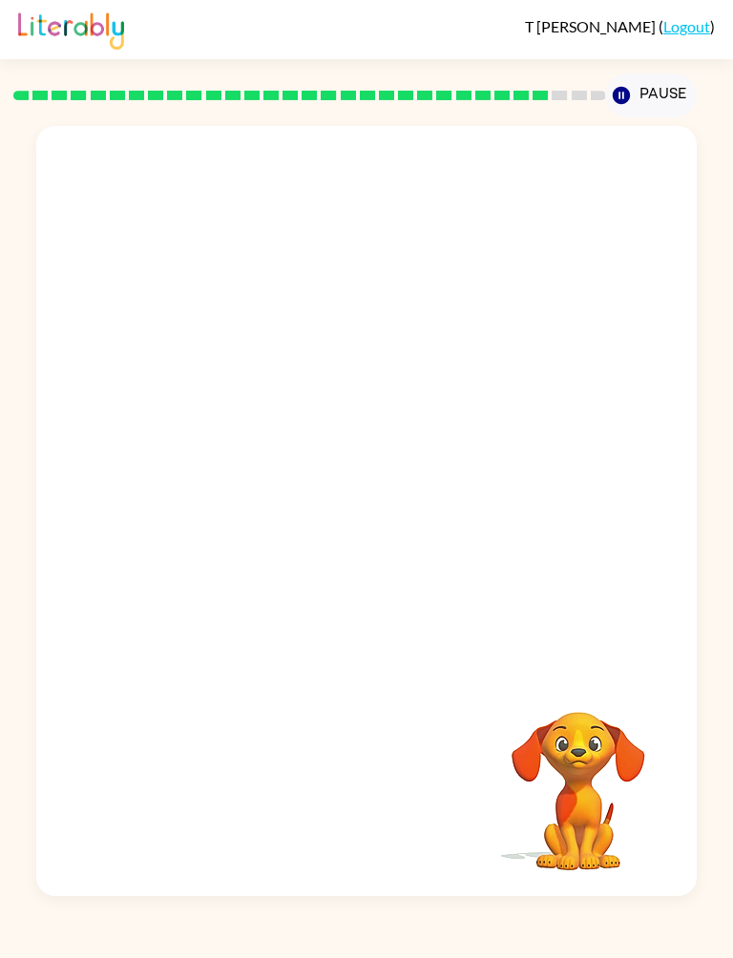
click at [5, 335] on div "Your browser must support playing .mp4 files to use Literably. Please try using…" at bounding box center [366, 506] width 733 height 778
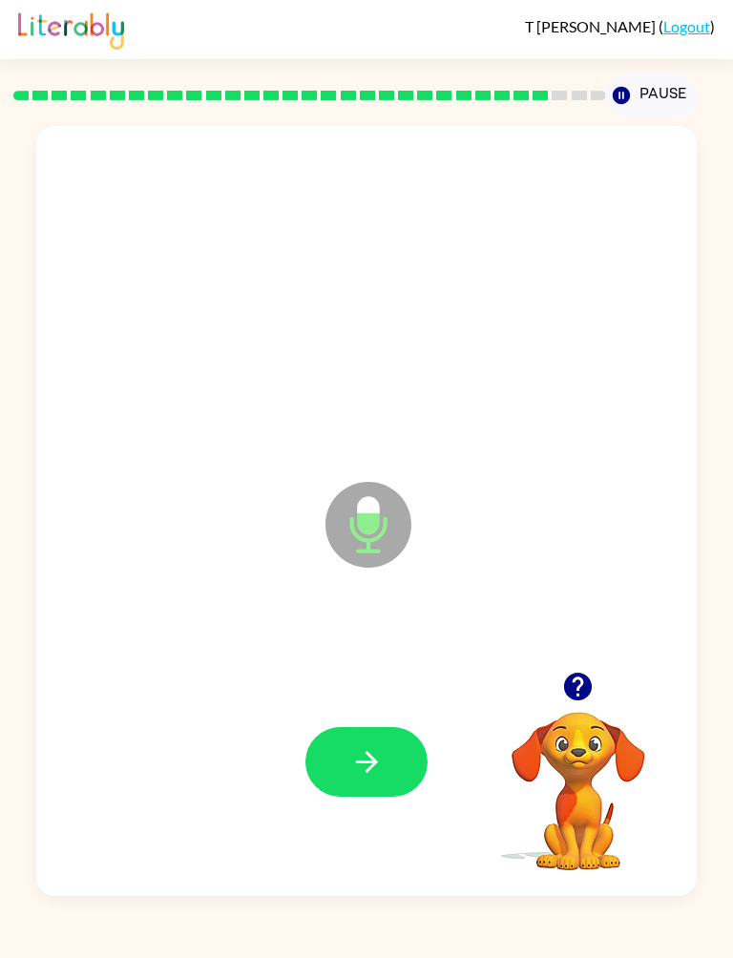
click at [382, 712] on icon "button" at bounding box center [366, 761] width 33 height 33
click at [337, 712] on button "button" at bounding box center [366, 762] width 122 height 70
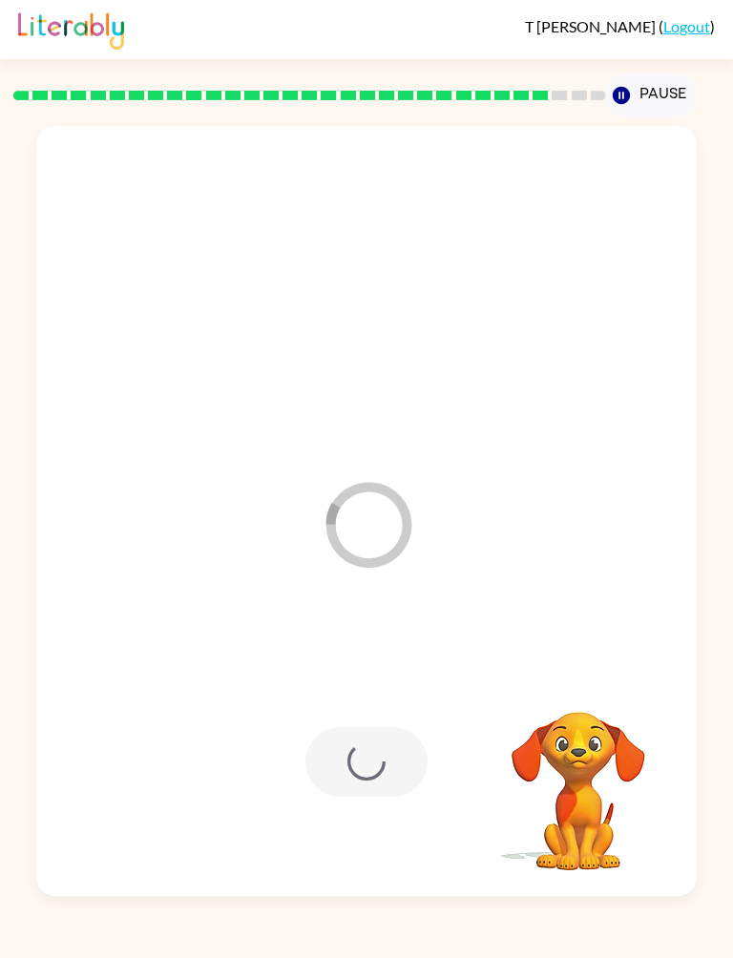
click at [361, 712] on div at bounding box center [366, 762] width 122 height 70
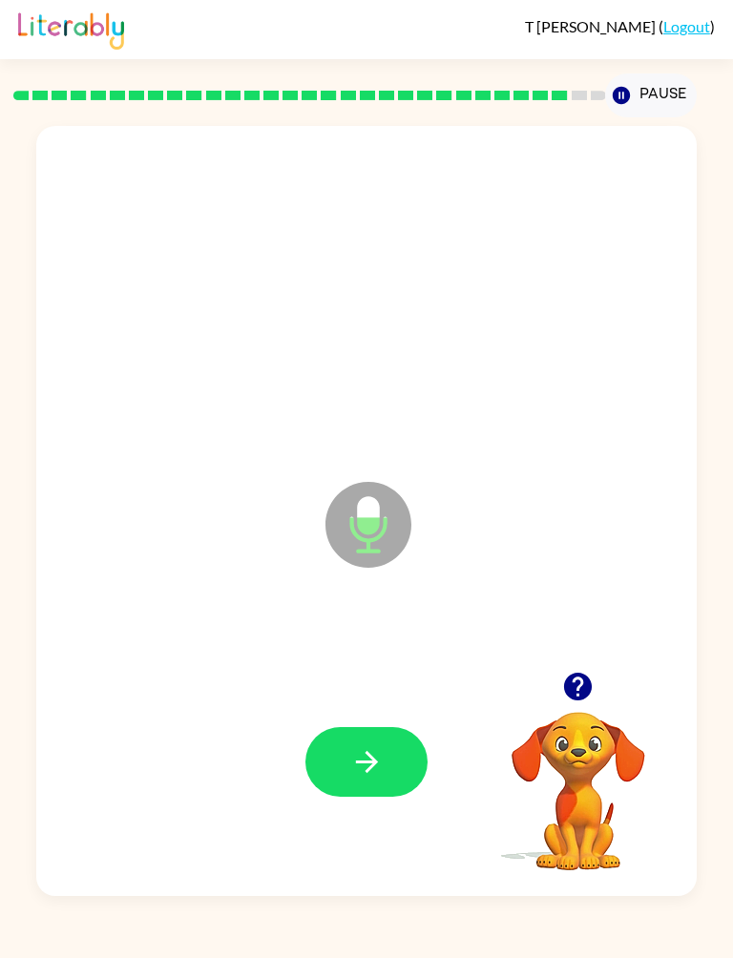
click at [390, 712] on button "button" at bounding box center [366, 762] width 122 height 70
click at [364, 712] on icon "button" at bounding box center [366, 761] width 33 height 33
click at [359, 712] on icon "button" at bounding box center [366, 761] width 33 height 33
click at [377, 712] on icon "button" at bounding box center [366, 761] width 33 height 33
click at [11, 365] on div "Microphone The Microphone is here when it is your turn to talk Your browser mus…" at bounding box center [366, 506] width 733 height 778
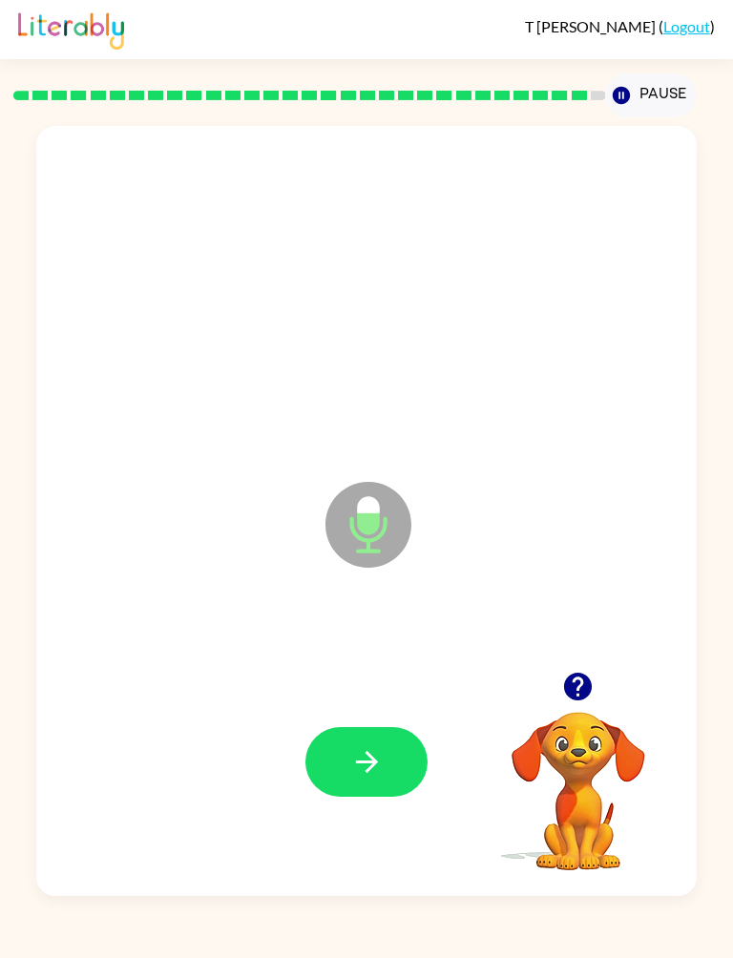
click at [320, 712] on button "button" at bounding box center [366, 762] width 122 height 70
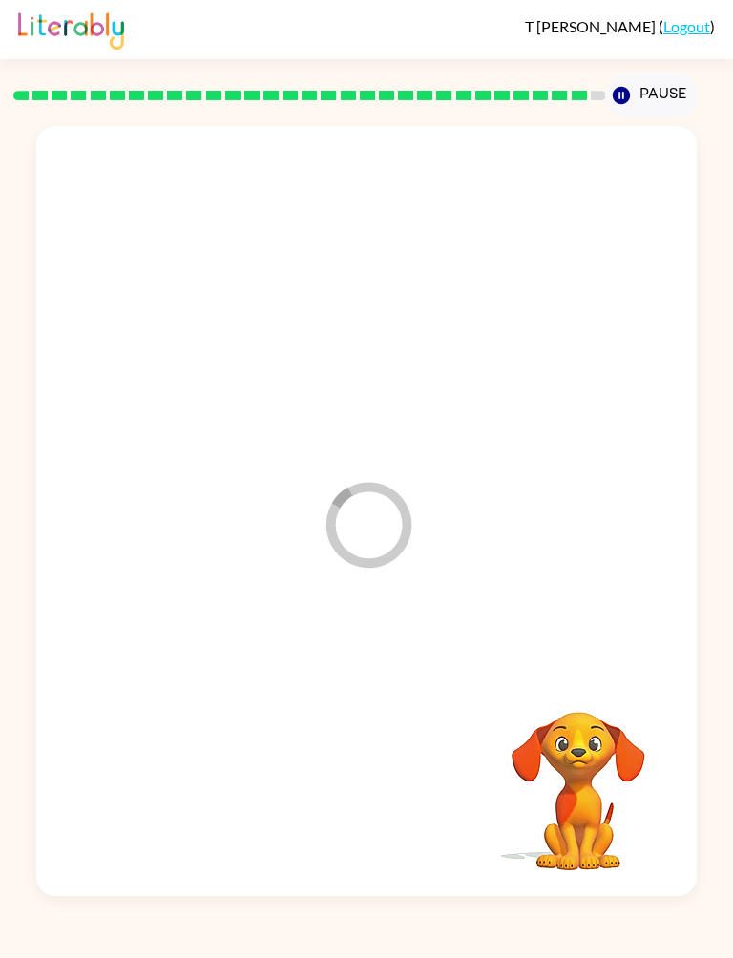
click at [320, 712] on div at bounding box center [365, 761] width 621 height 231
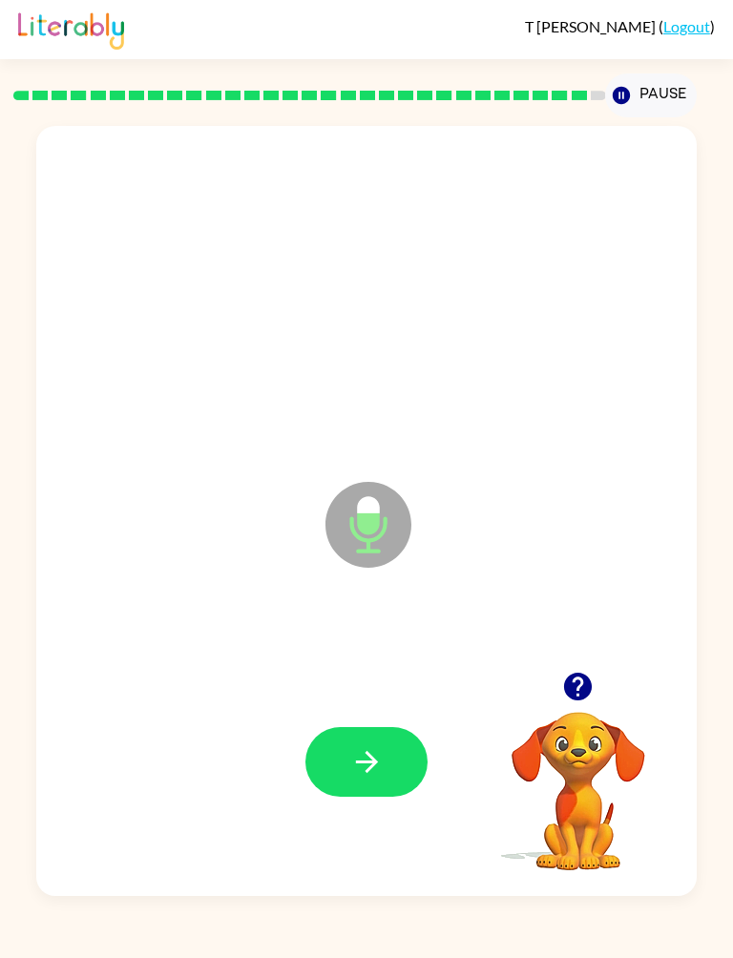
click at [374, 712] on icon "button" at bounding box center [366, 761] width 33 height 33
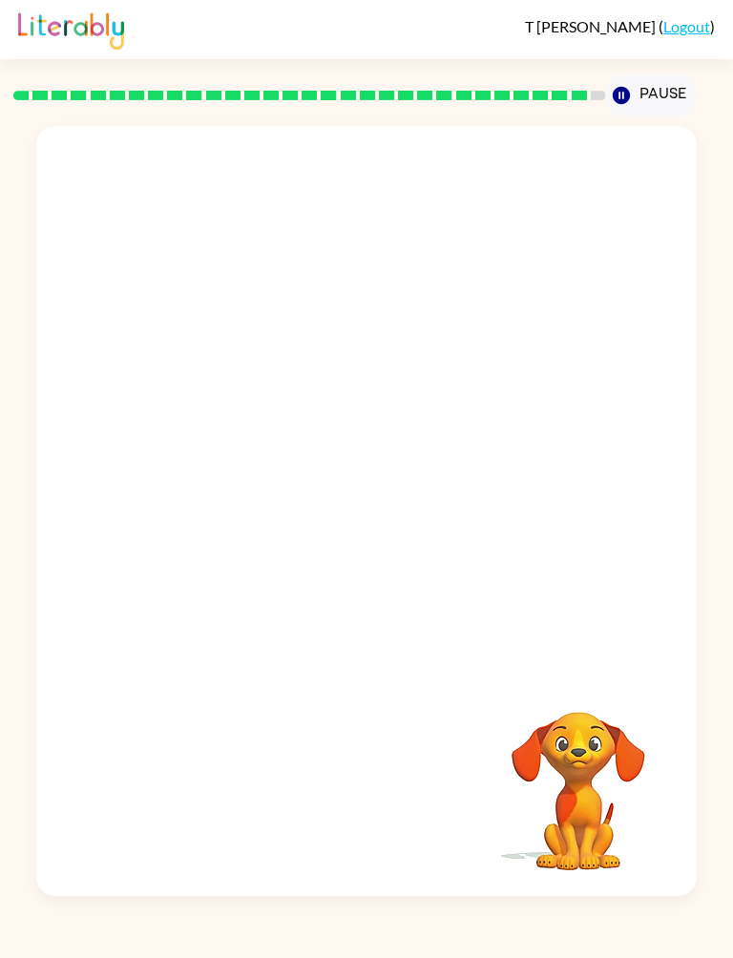
click at [3, 326] on div "Your browser must support playing .mp4 files to use Literably. Please try using…" at bounding box center [366, 506] width 733 height 778
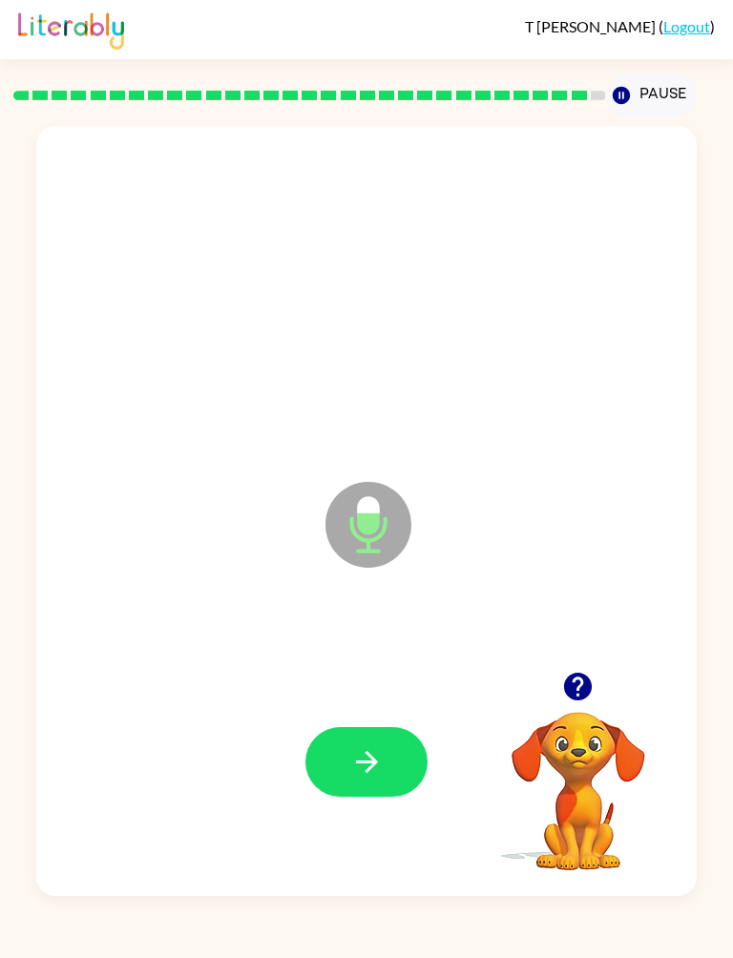
click at [339, 712] on button "button" at bounding box center [366, 762] width 122 height 70
click at [336, 712] on button "button" at bounding box center [366, 762] width 122 height 70
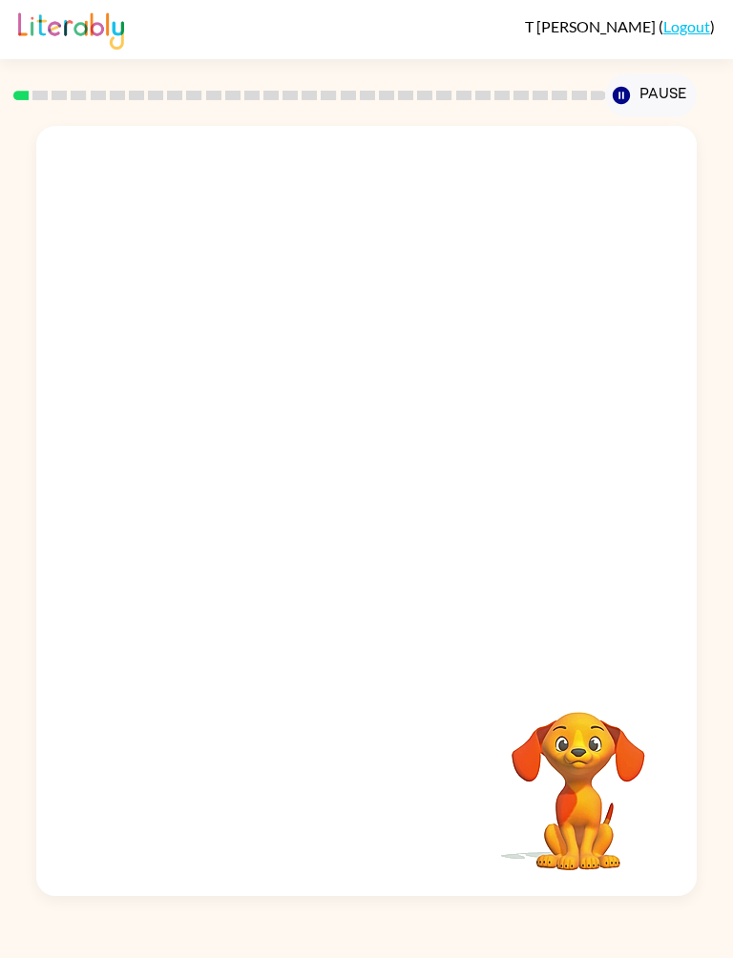
click at [655, 91] on button "Pause Pause" at bounding box center [650, 95] width 91 height 44
